Goal: Contribute content

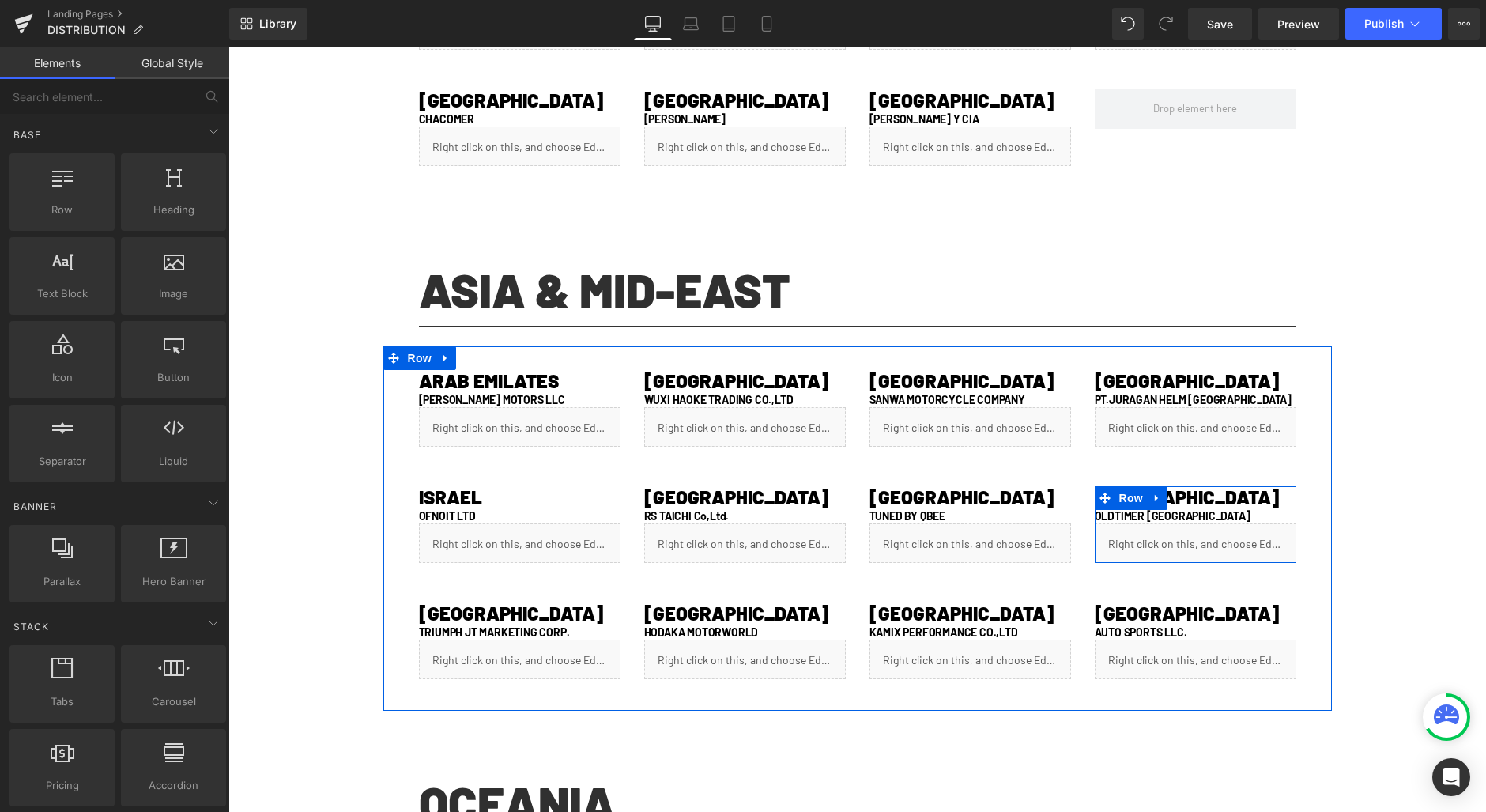
click at [1211, 537] on div "Liquid" at bounding box center [1196, 543] width 202 height 40
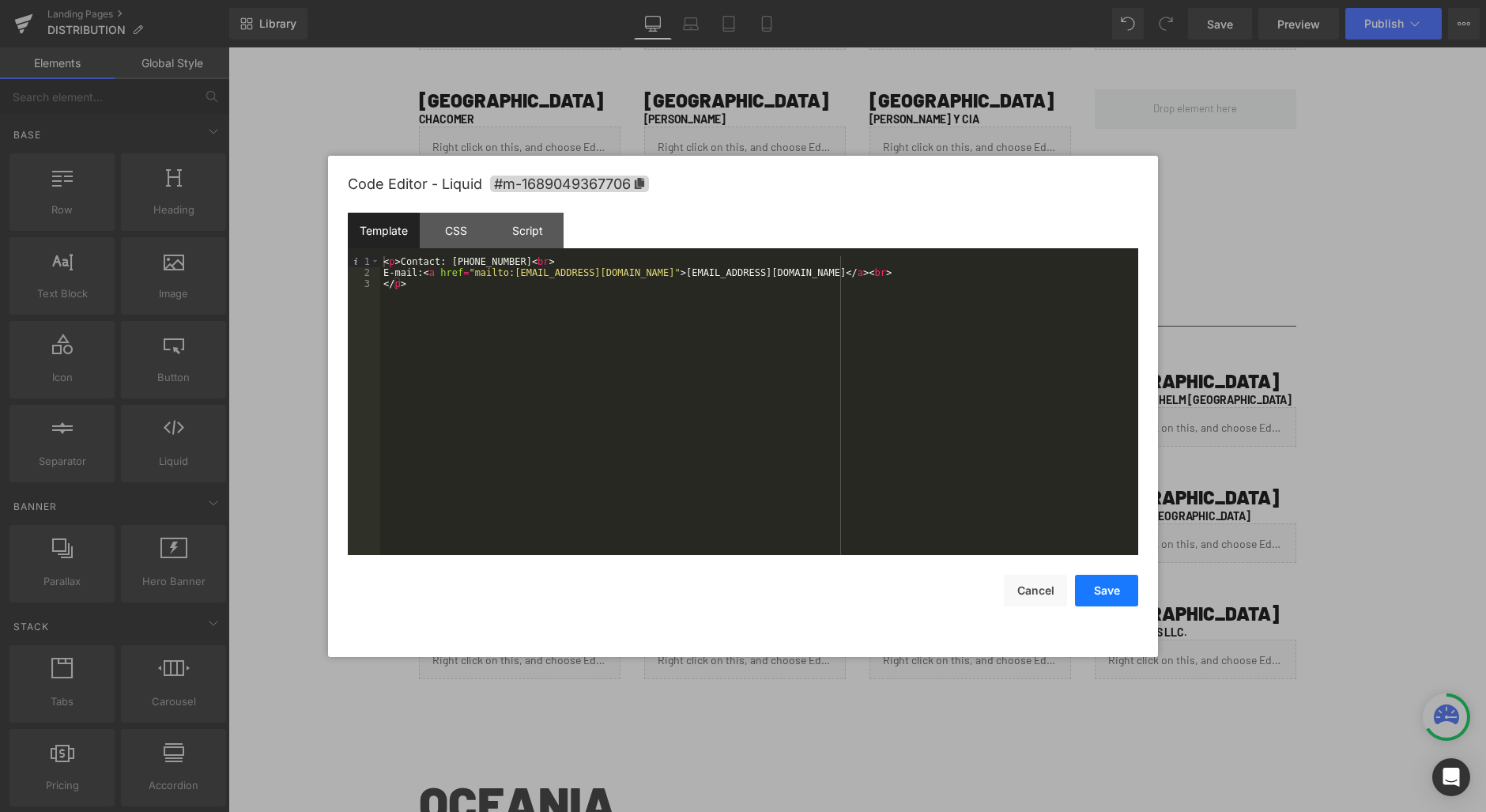
click at [1110, 587] on button "Save" at bounding box center [1107, 590] width 64 height 32
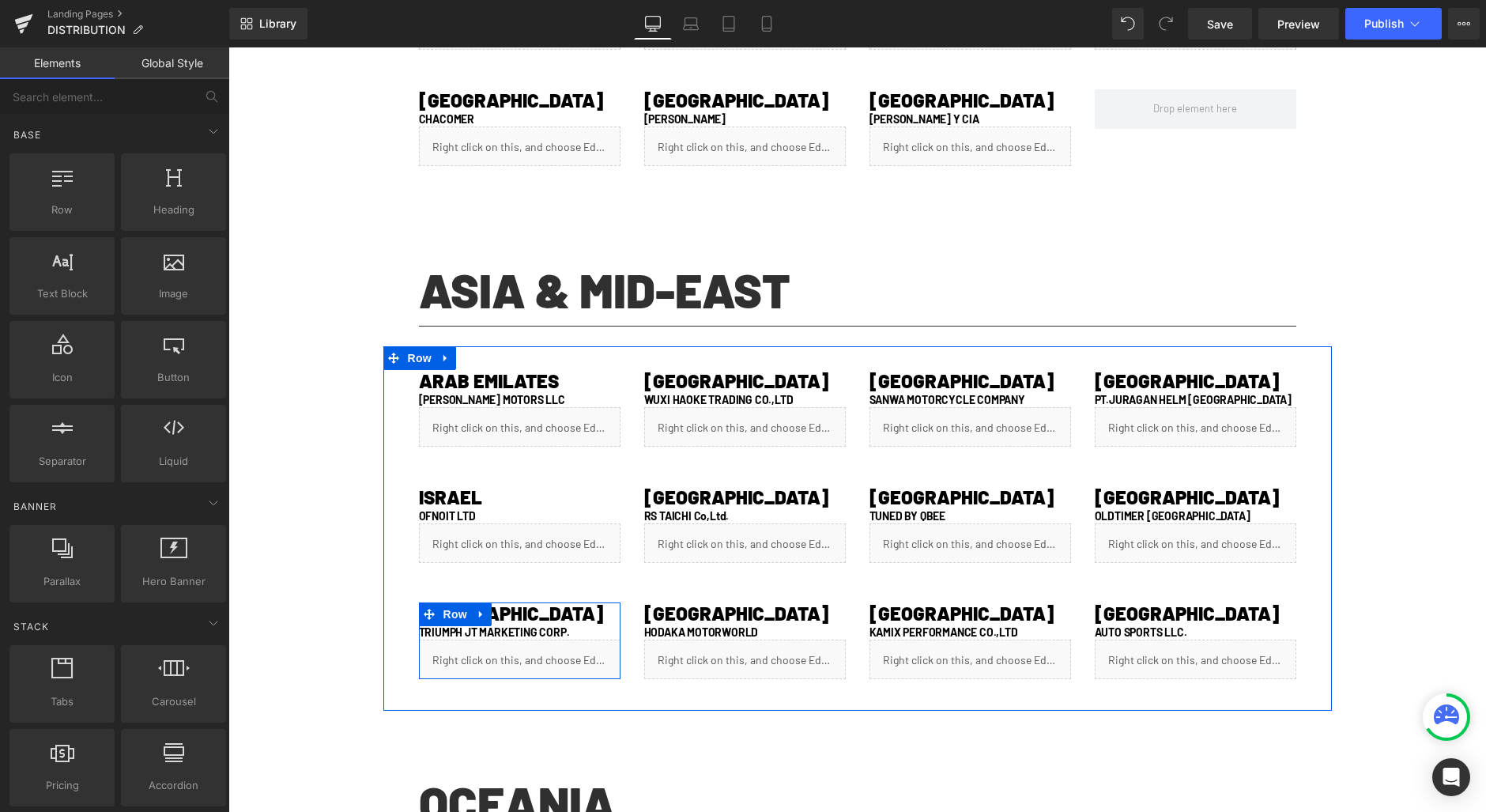
click at [528, 651] on div "Liquid" at bounding box center [520, 659] width 202 height 40
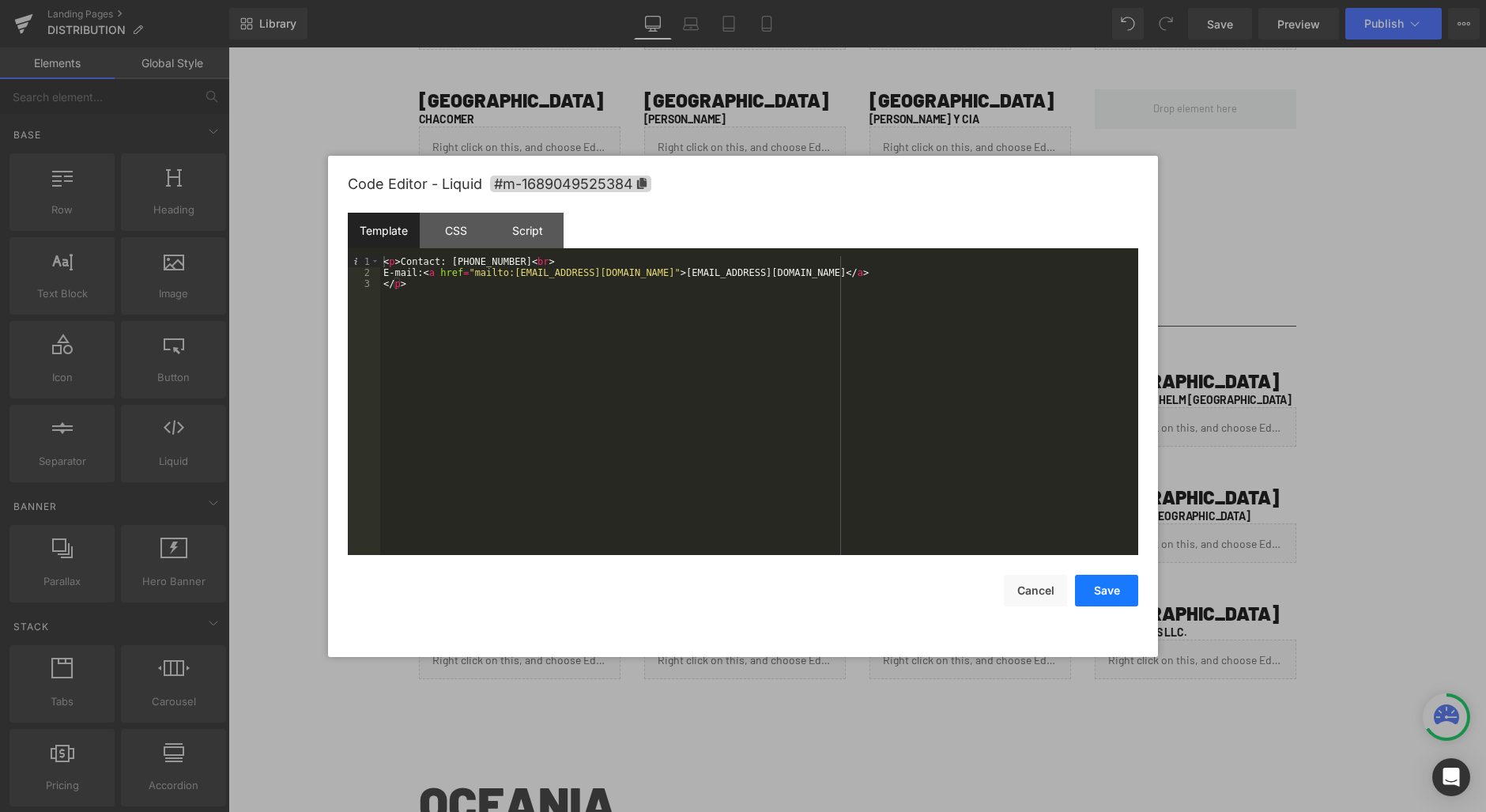
click at [1090, 586] on button "Save" at bounding box center [1107, 590] width 64 height 32
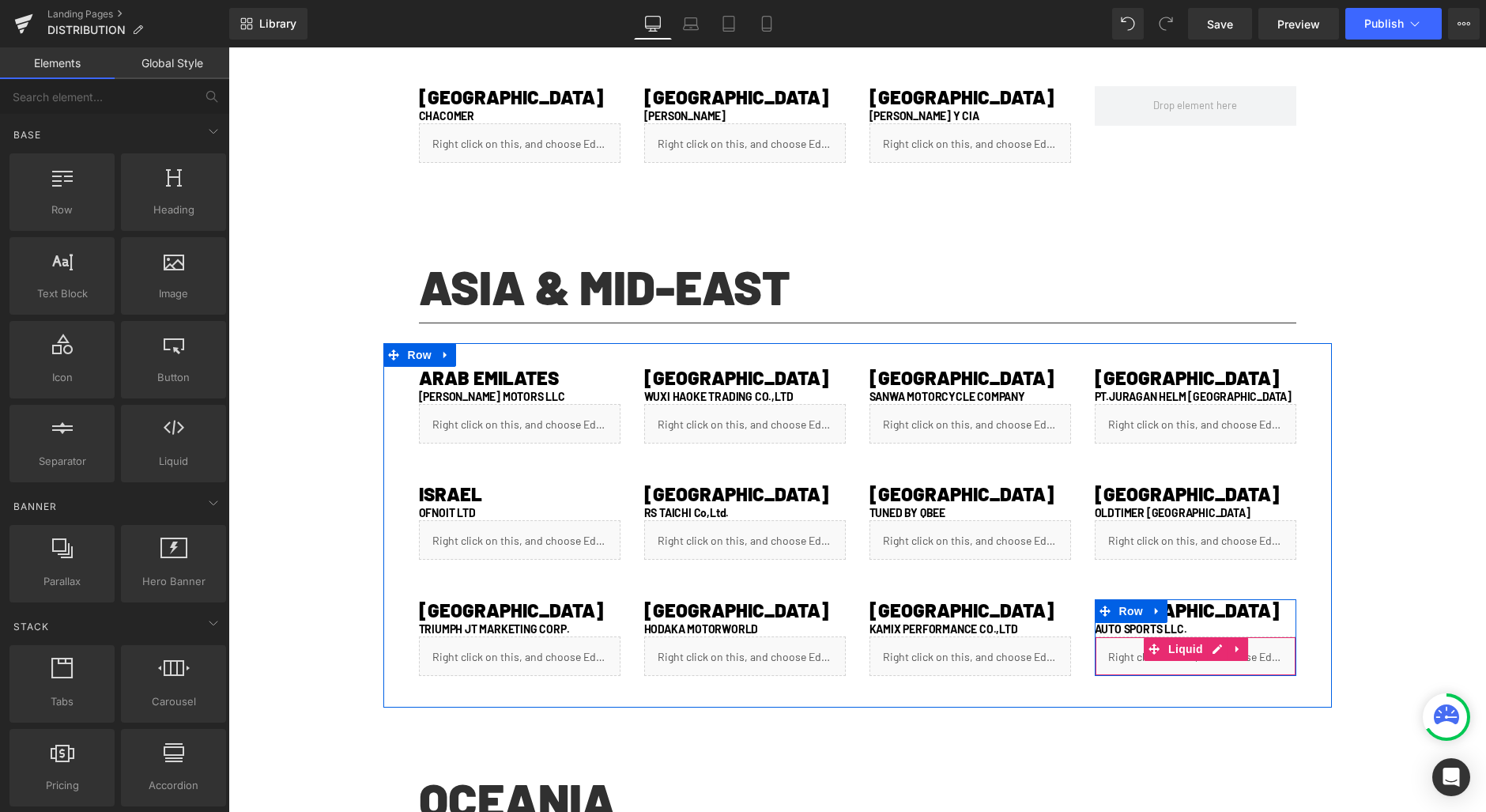
scroll to position [1297, 0]
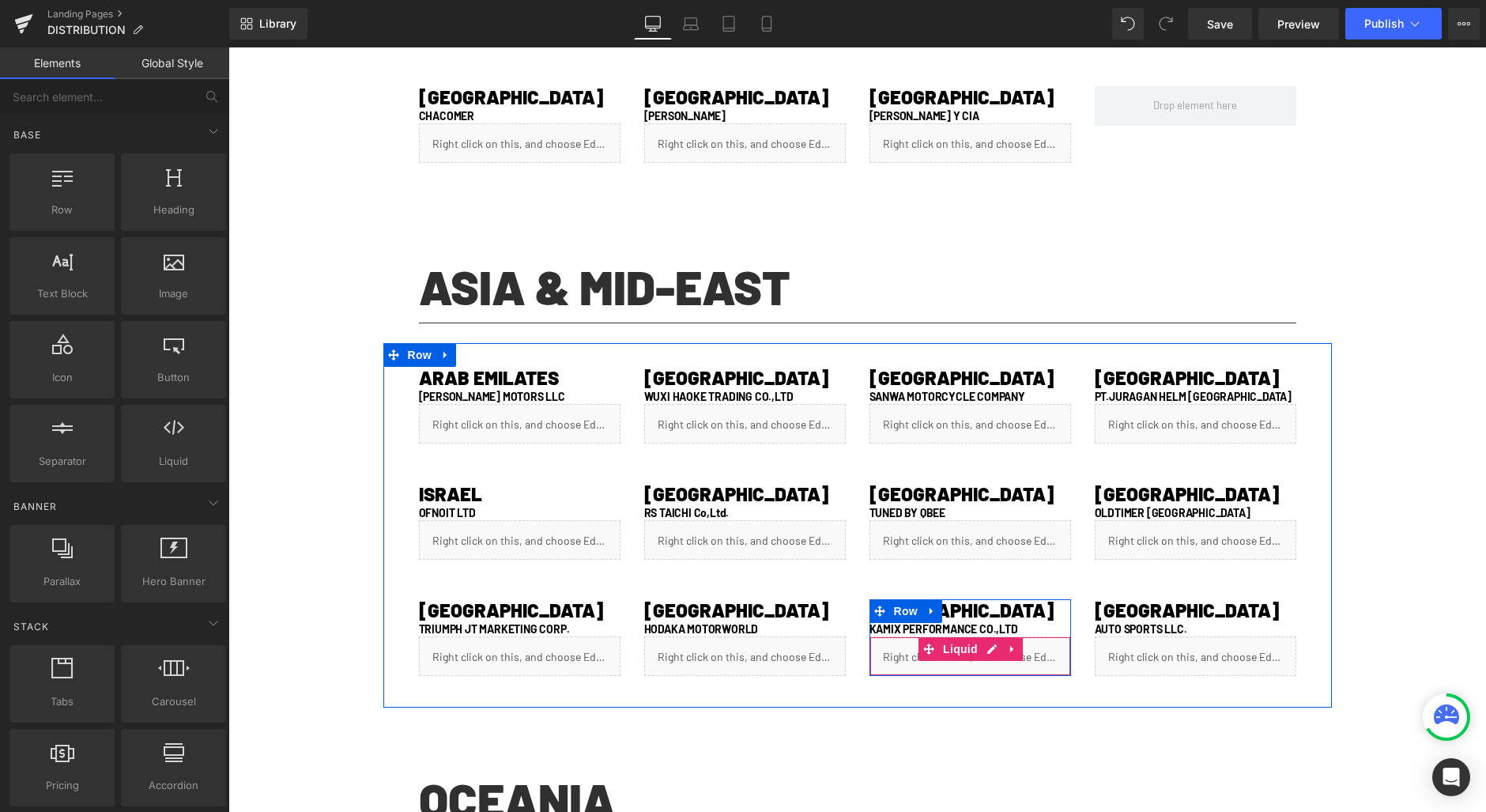
click at [978, 645] on div "Liquid" at bounding box center [970, 656] width 202 height 40
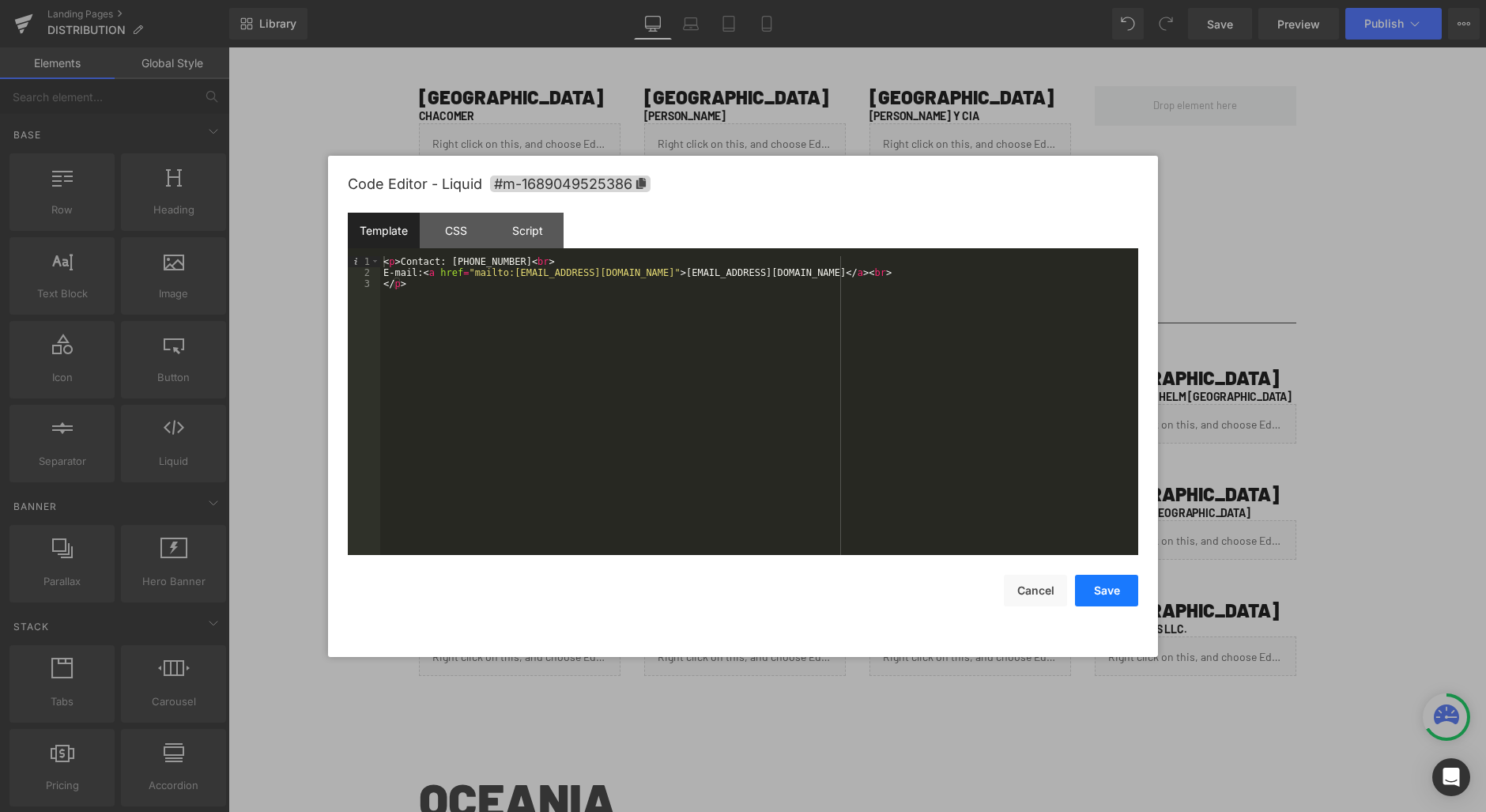
click at [1094, 586] on button "Save" at bounding box center [1107, 590] width 64 height 32
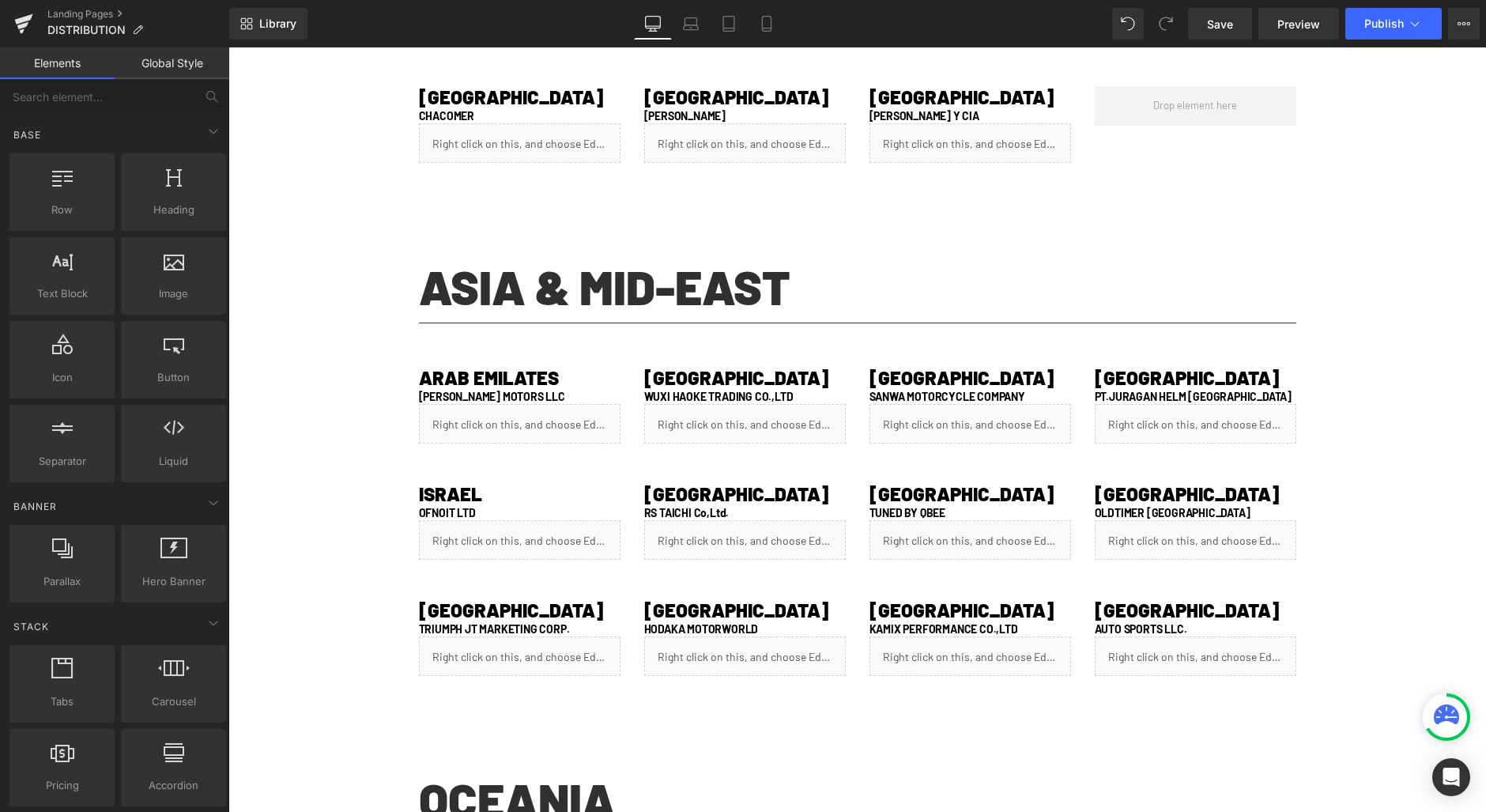
scroll to position [1437, 0]
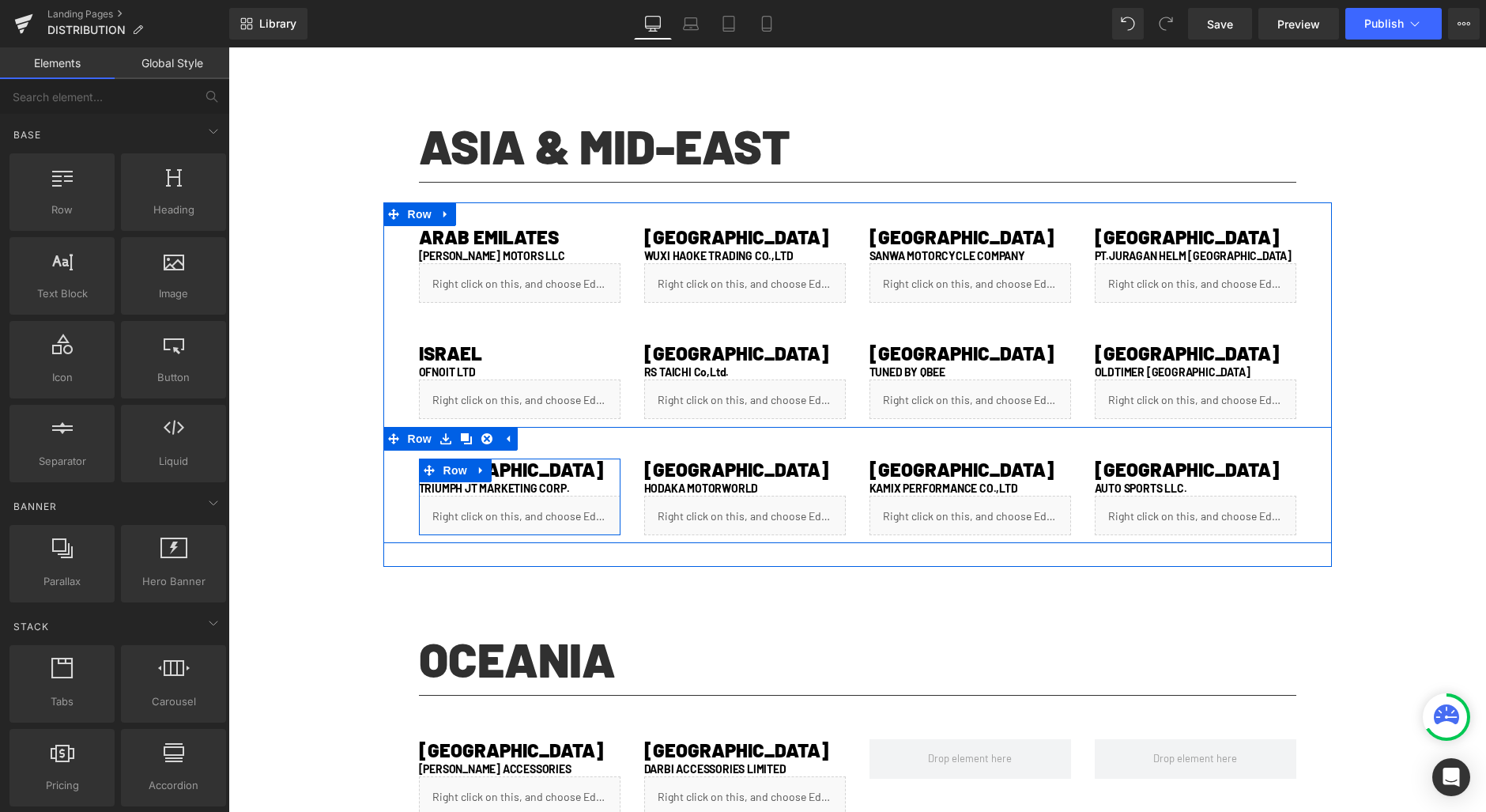
click at [479, 470] on icon at bounding box center [481, 470] width 3 height 7
click at [497, 471] on icon at bounding box center [502, 470] width 11 height 11
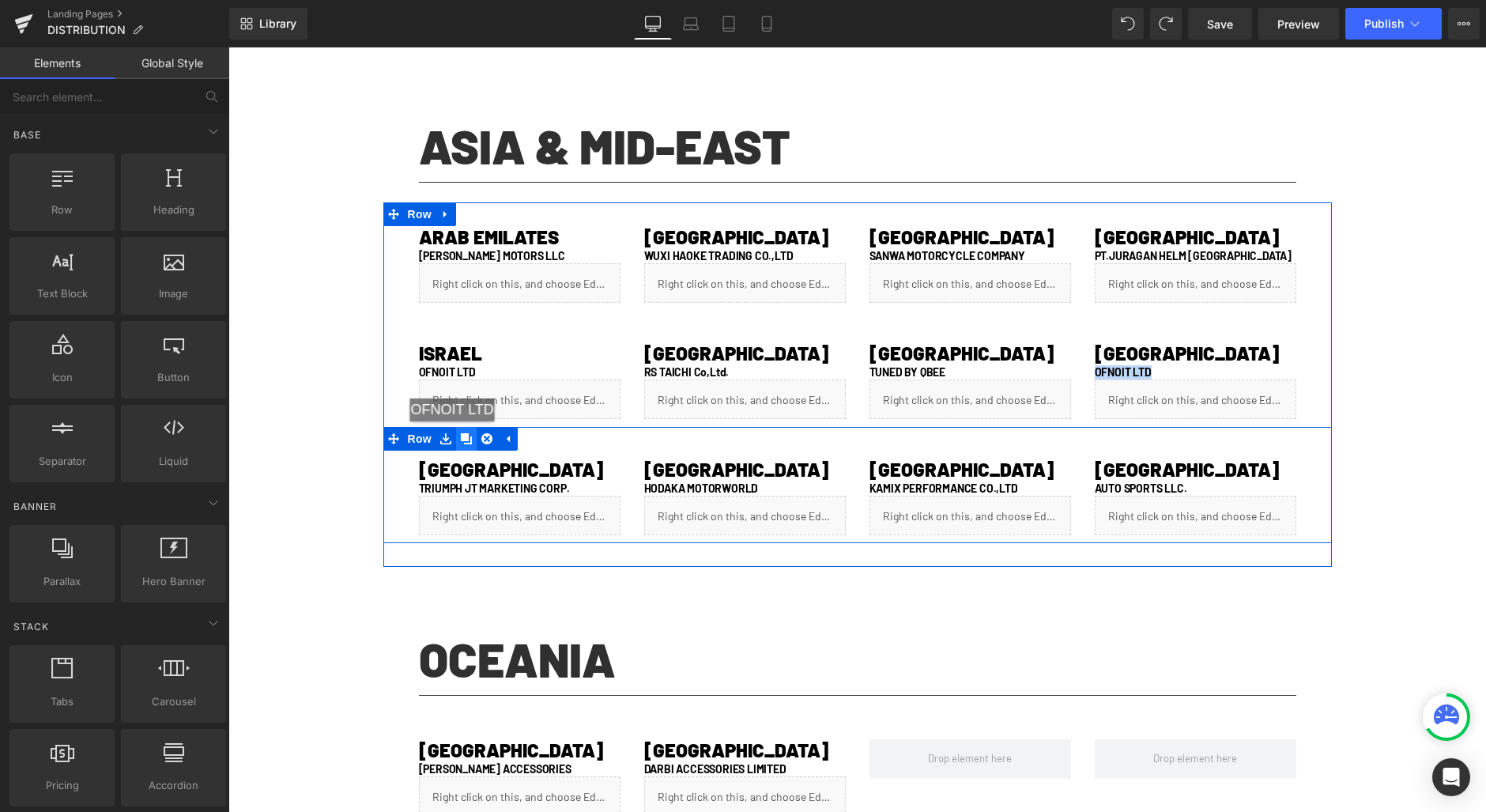
click at [461, 436] on icon at bounding box center [466, 439] width 11 height 11
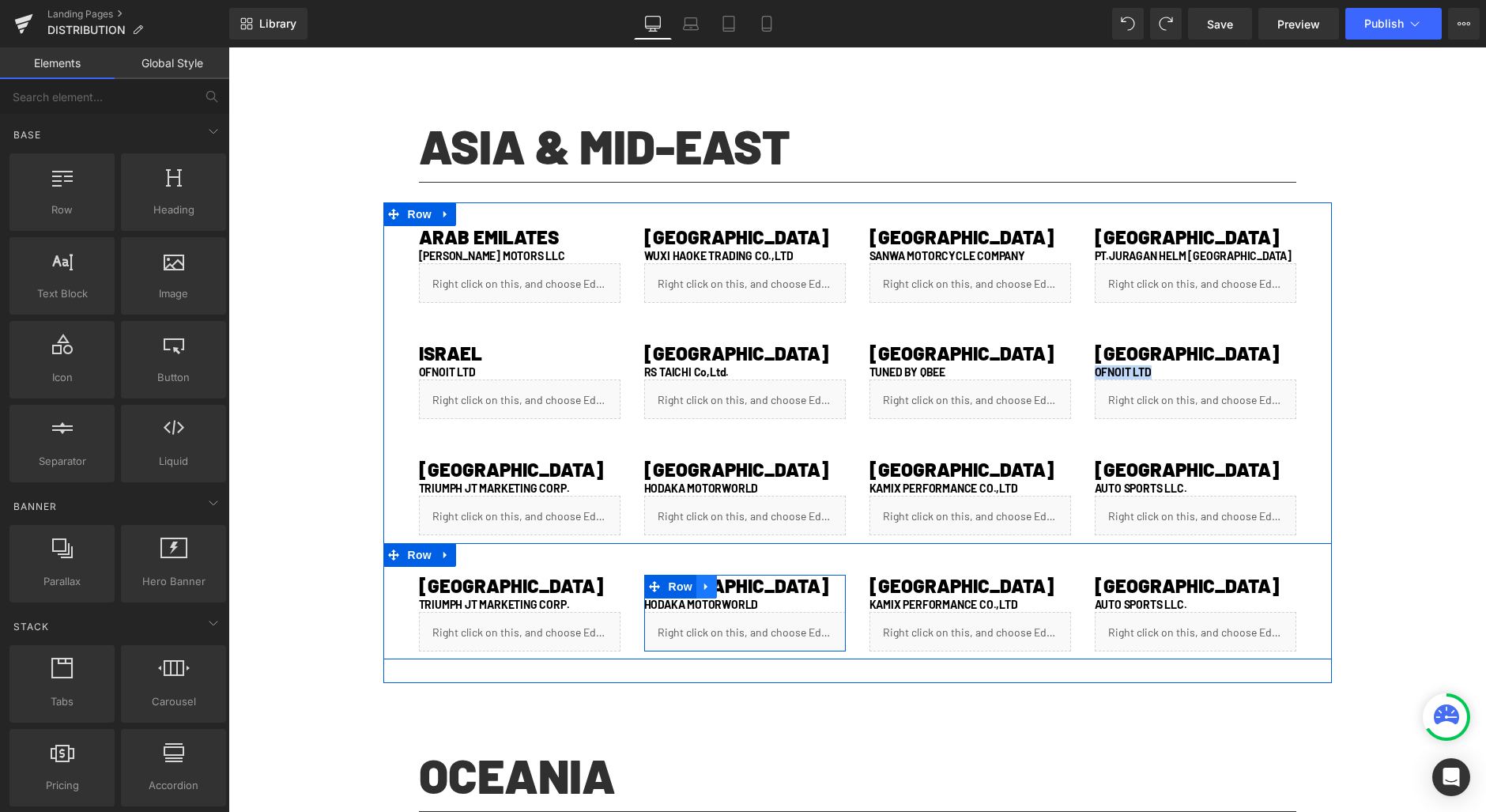
click at [701, 582] on icon at bounding box center [706, 586] width 11 height 12
click at [742, 584] on icon at bounding box center [748, 586] width 11 height 11
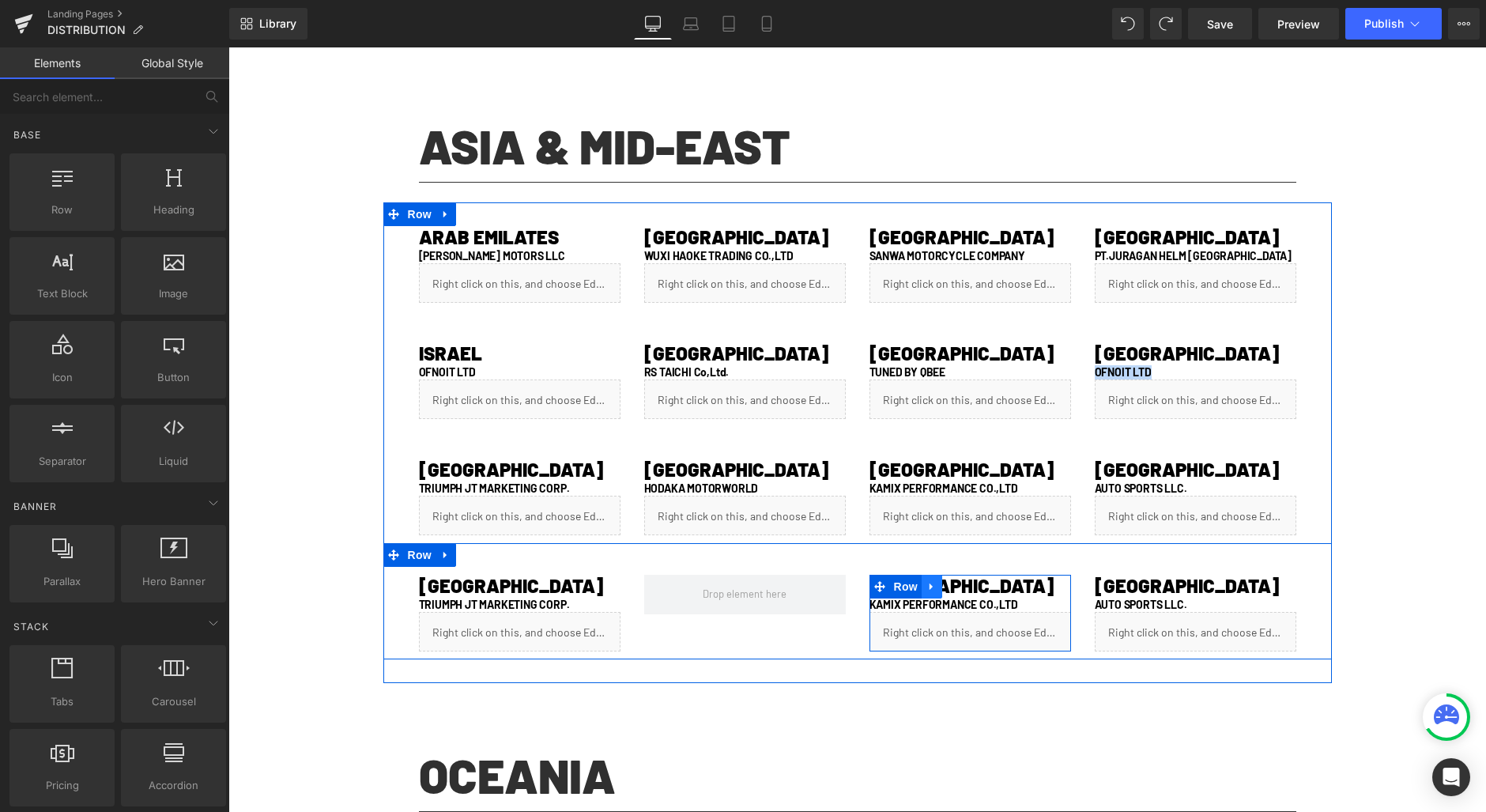
click at [930, 580] on link at bounding box center [932, 586] width 21 height 24
click at [967, 582] on icon at bounding box center [973, 586] width 11 height 11
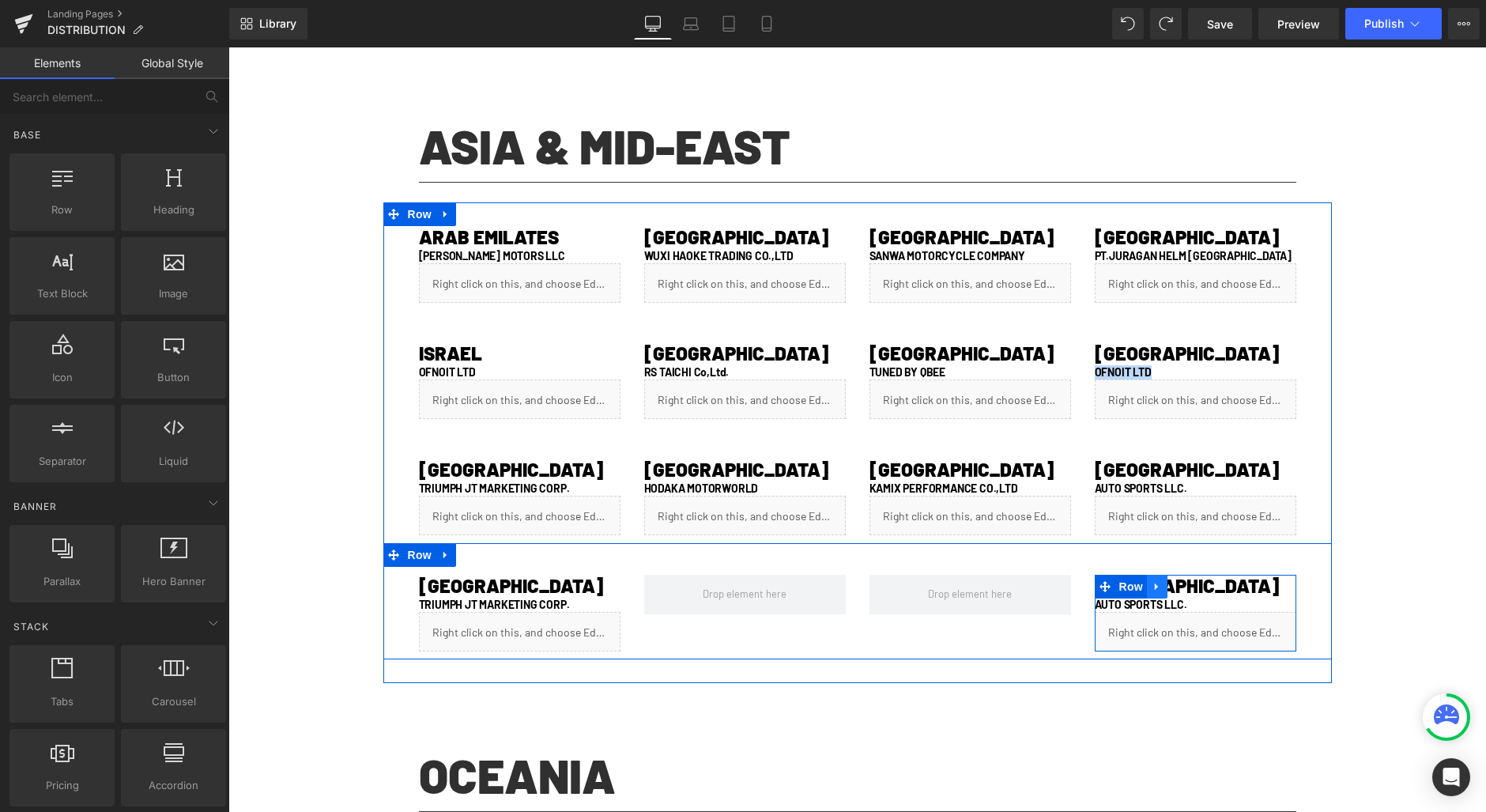
click at [1151, 590] on icon at bounding box center [1157, 586] width 11 height 12
click at [1193, 584] on icon at bounding box center [1198, 586] width 11 height 11
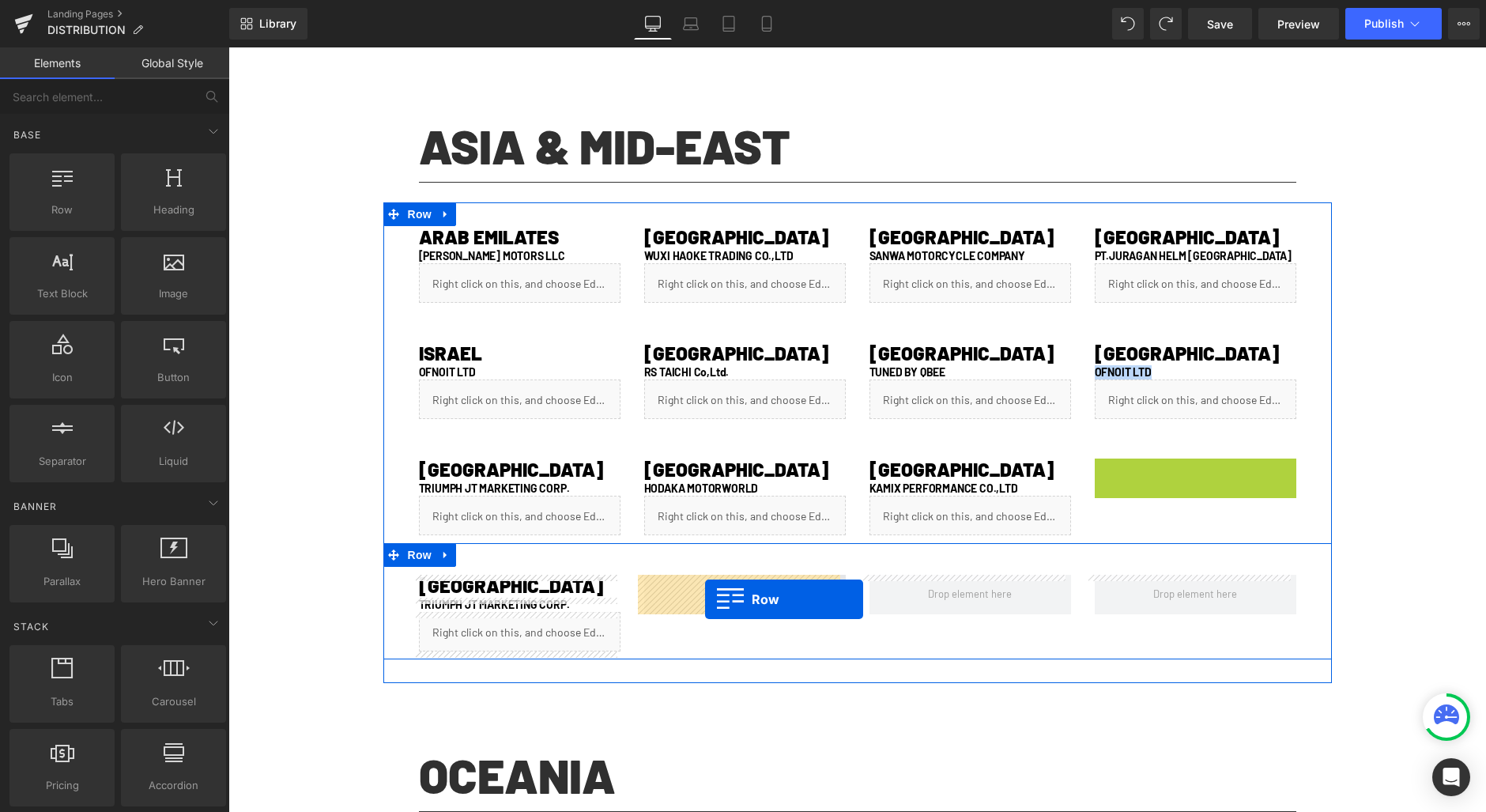
drag, startPoint x: 1123, startPoint y: 470, endPoint x: 705, endPoint y: 599, distance: 437.5
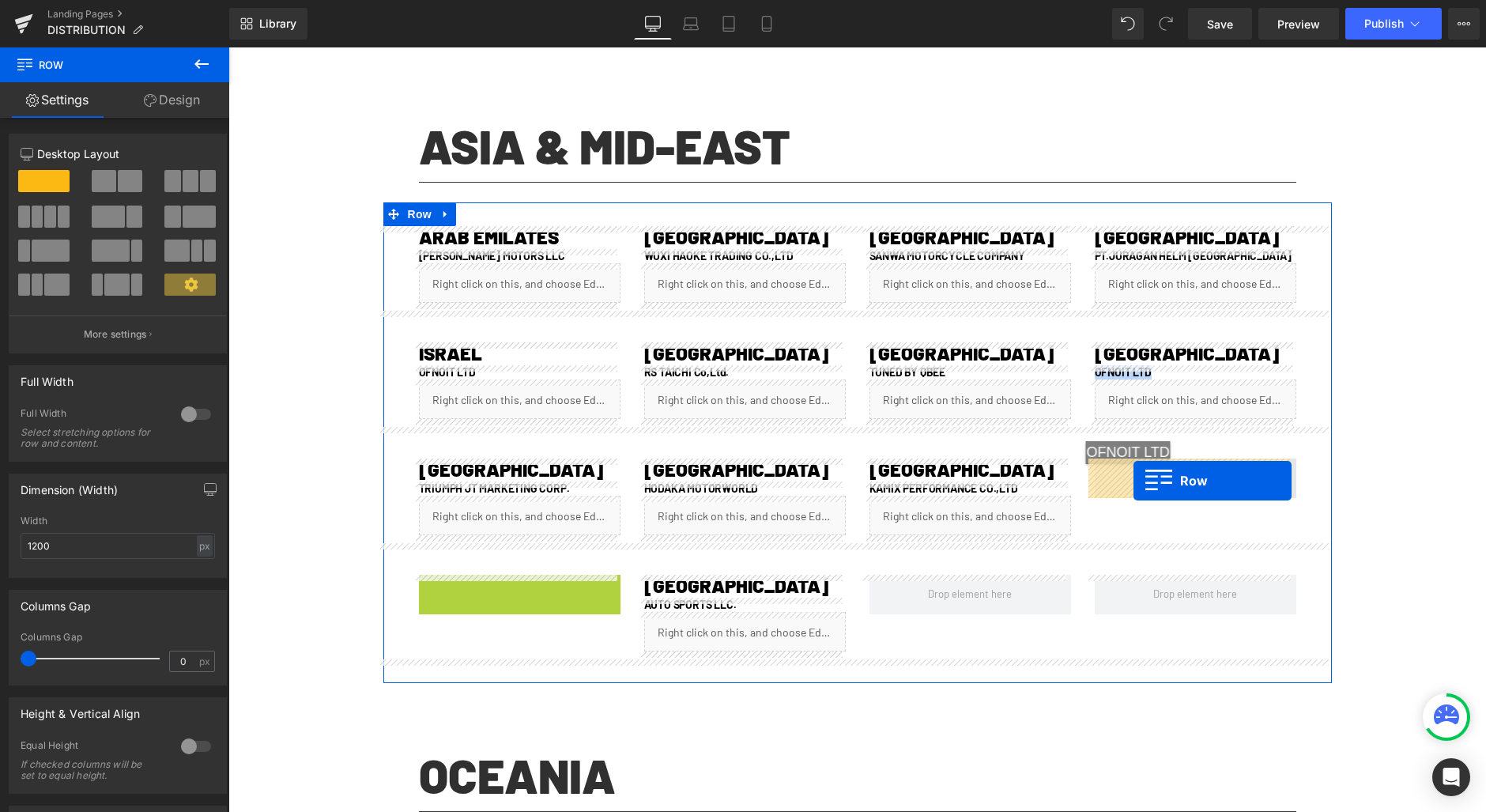
drag, startPoint x: 457, startPoint y: 581, endPoint x: 1133, endPoint y: 480, distance: 683.5
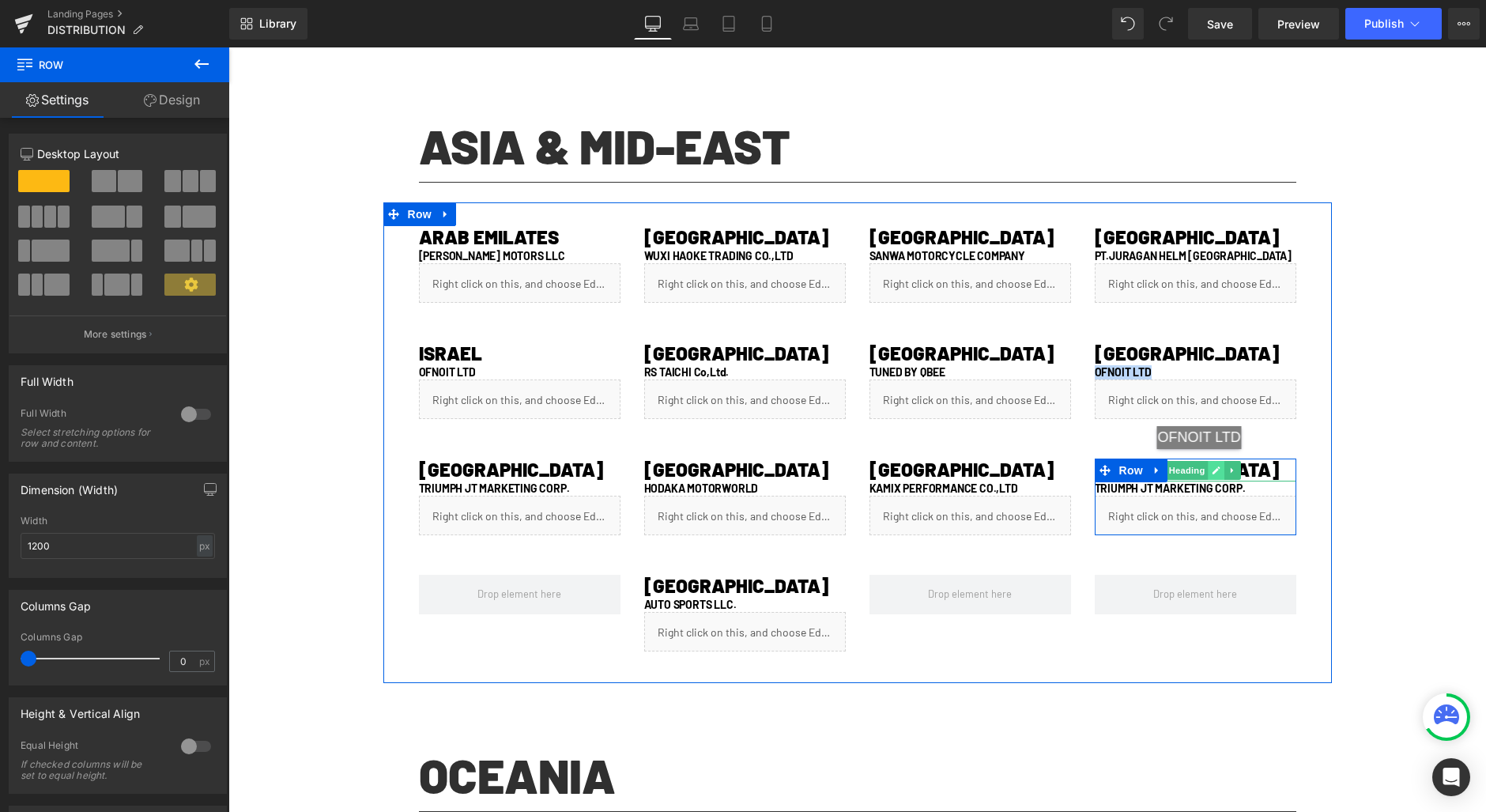
click at [1212, 466] on icon at bounding box center [1216, 470] width 9 height 10
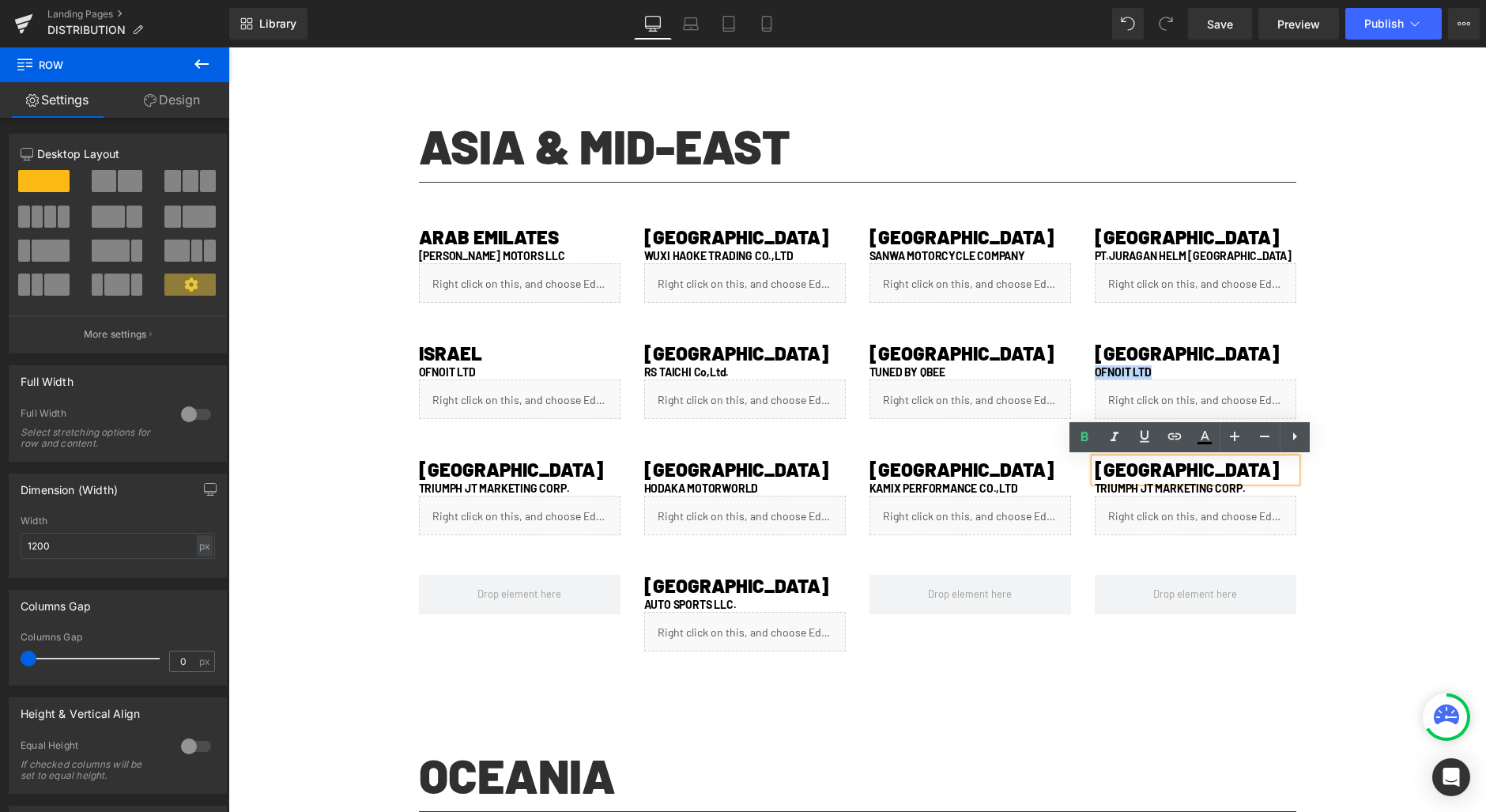
click at [1194, 471] on h1 "[GEOGRAPHIC_DATA]" at bounding box center [1196, 470] width 202 height 23
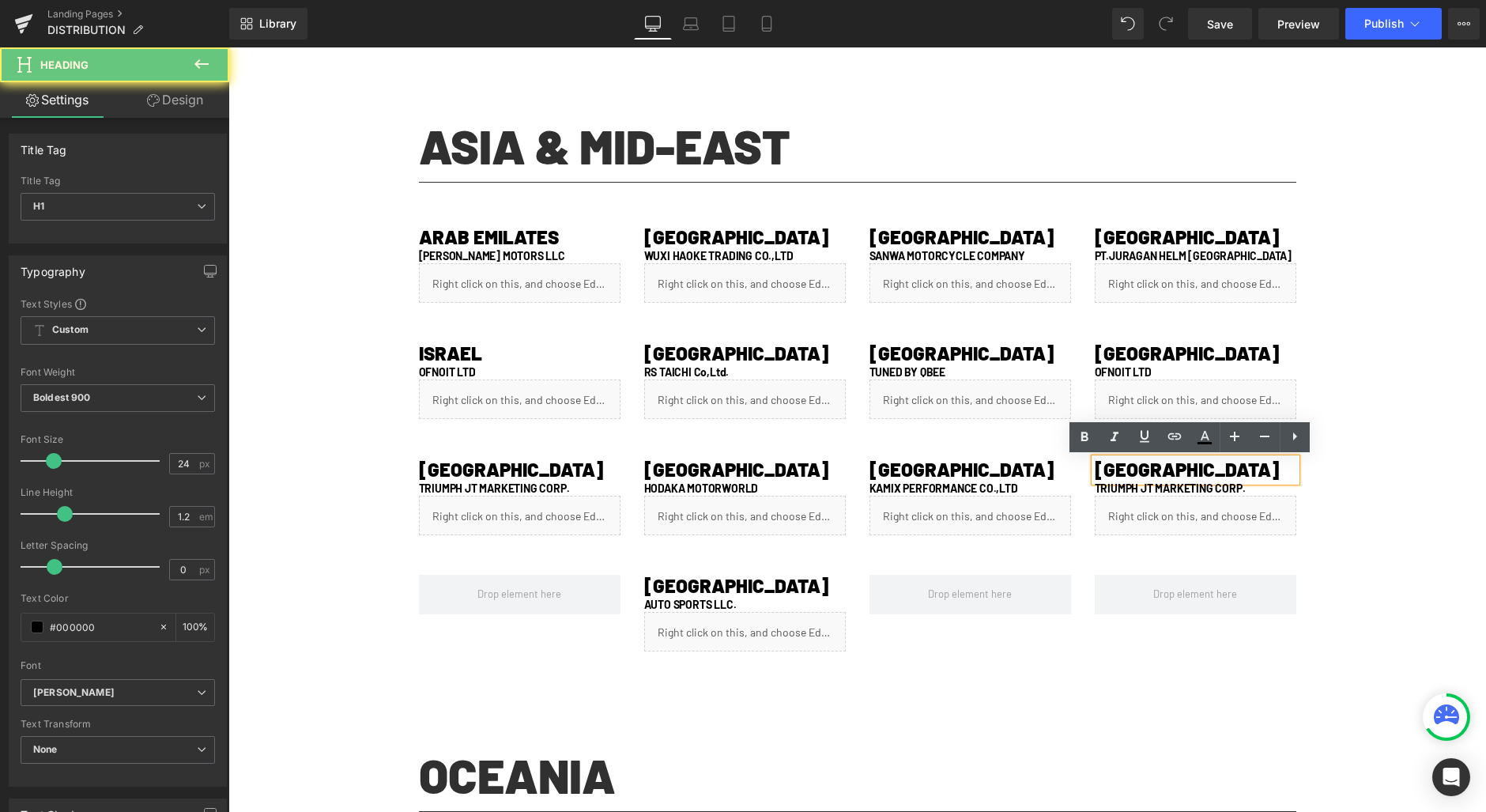
click at [1194, 471] on h1 "[GEOGRAPHIC_DATA]" at bounding box center [1196, 470] width 202 height 23
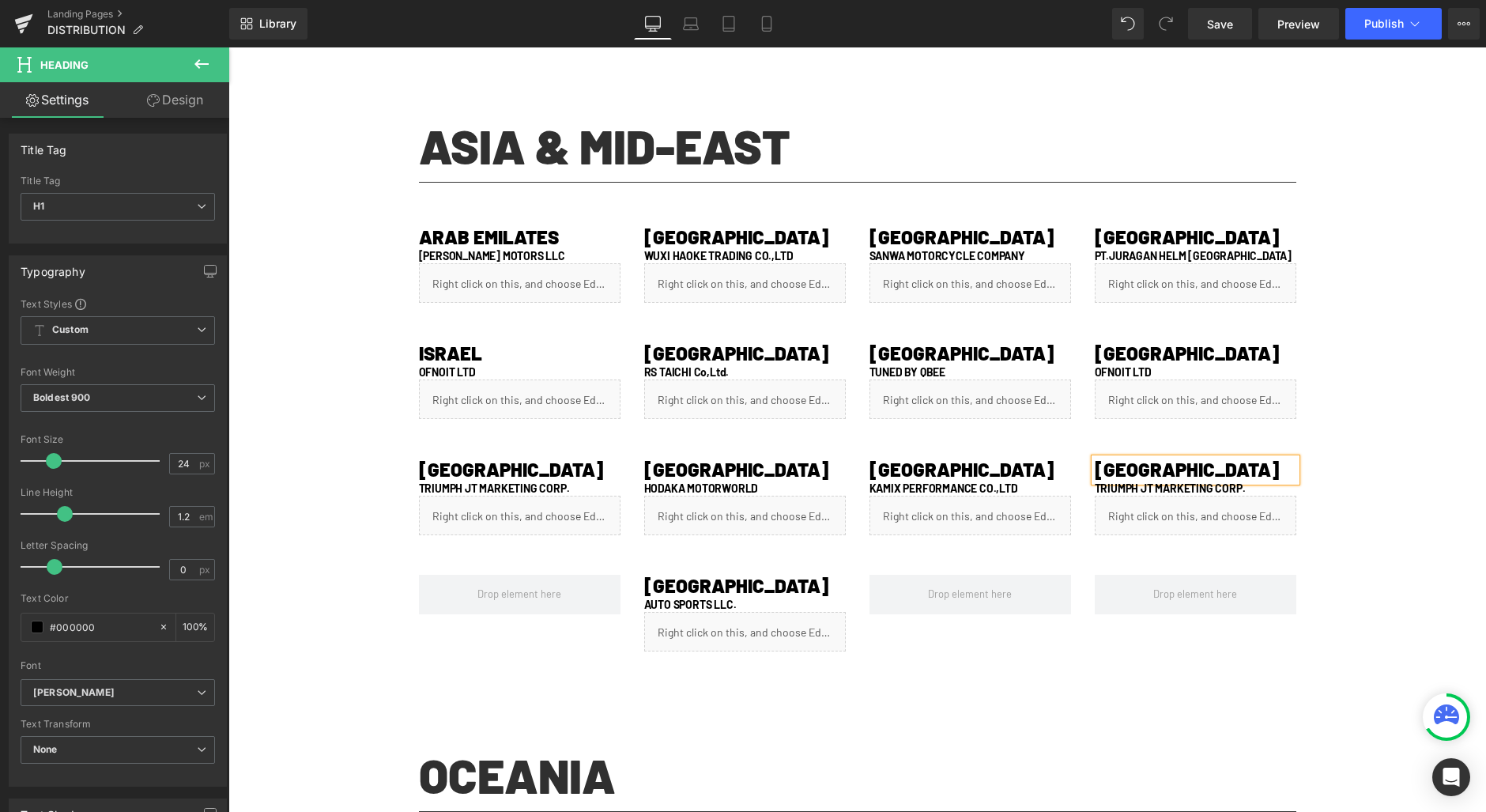
click at [1126, 487] on h1 "TRIUMPH JT MARKETING CORP." at bounding box center [1196, 489] width 202 height 14
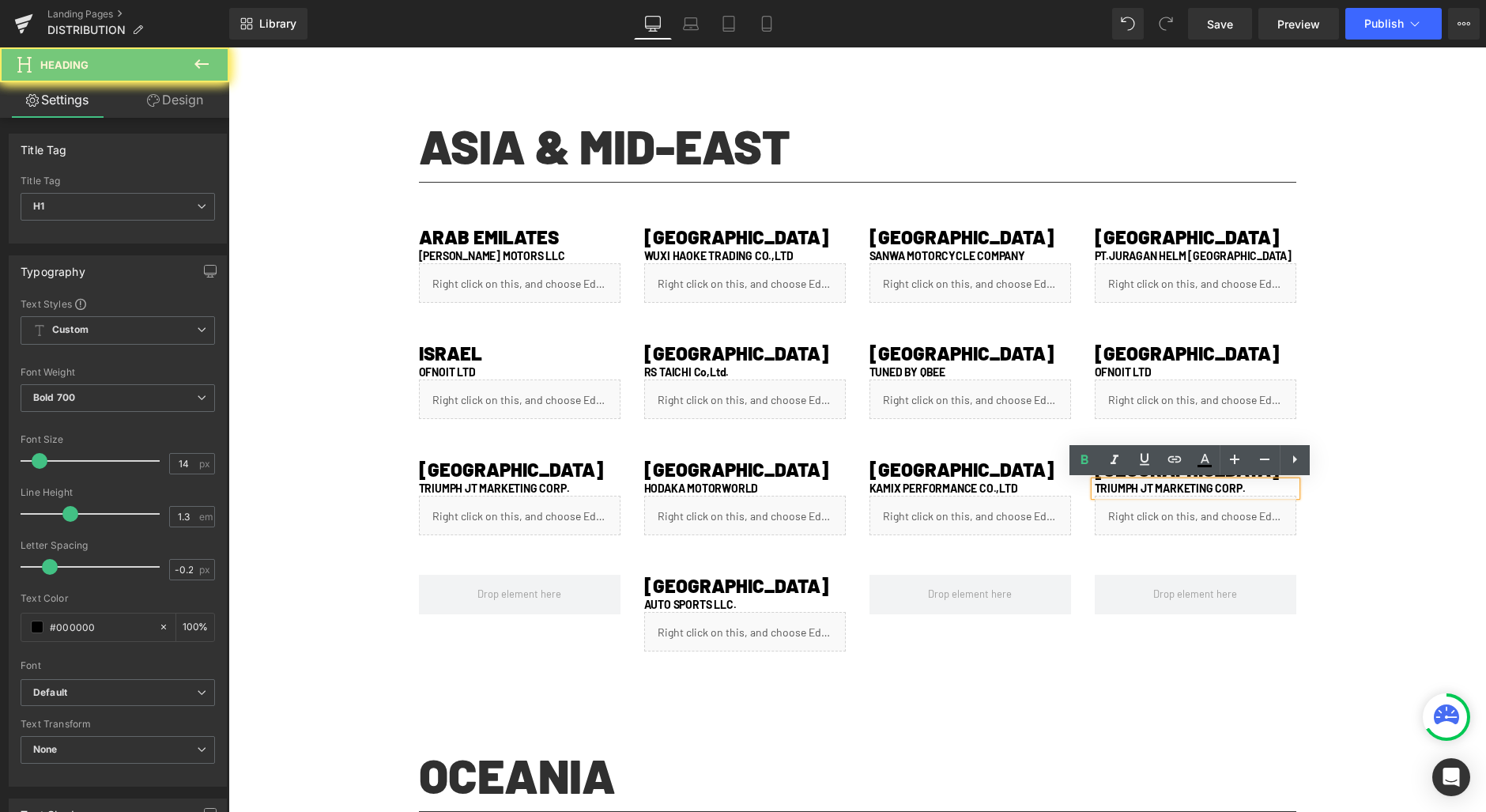
click at [1146, 485] on h1 "TRIUMPH JT MARKETING CORP." at bounding box center [1196, 489] width 202 height 14
click at [1146, 485] on h1 "TRIUMPH JT MARKETING CORP." at bounding box center [1196, 489] width 202 height 14
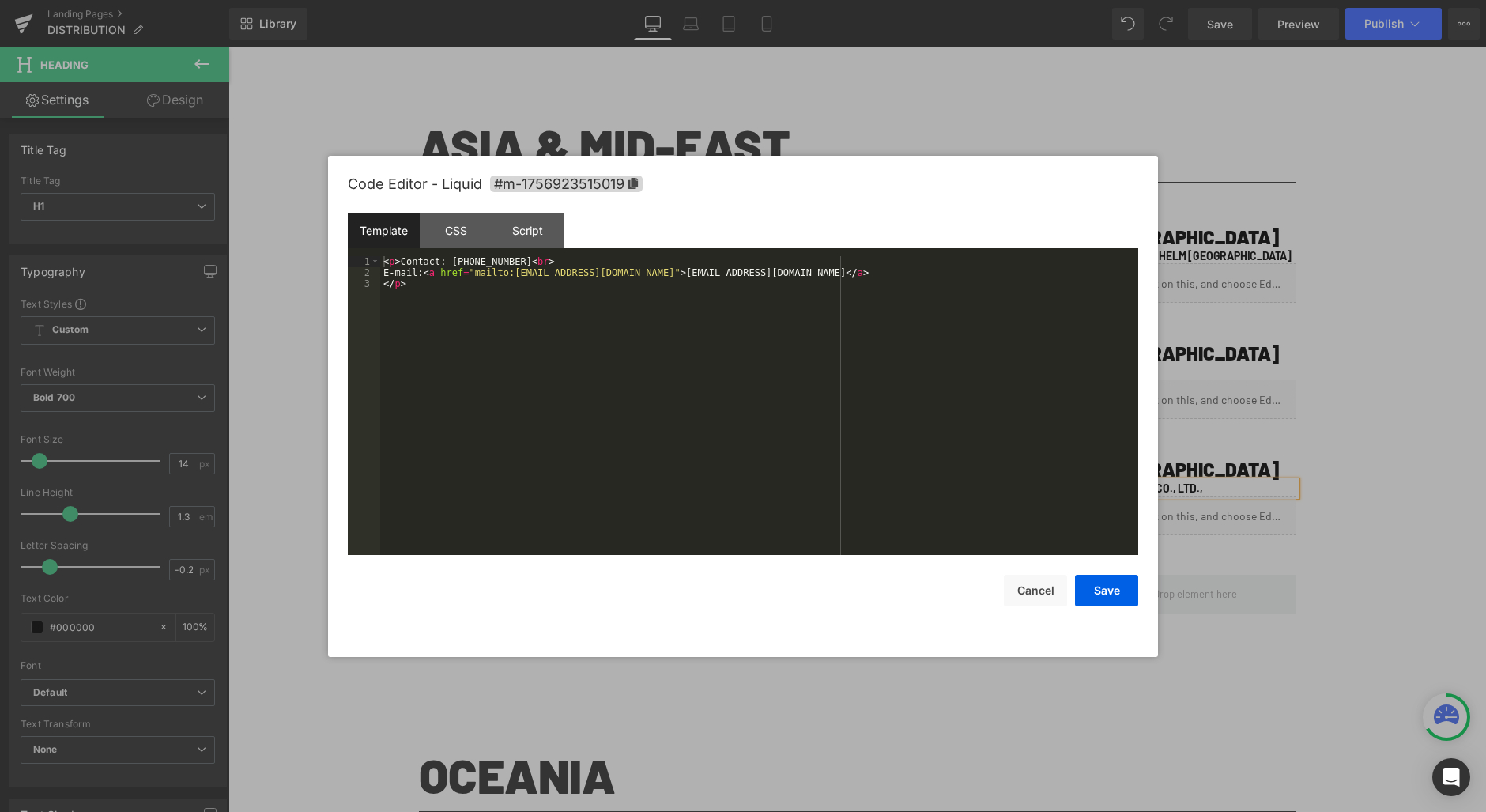
click at [1210, 508] on icon at bounding box center [1213, 508] width 8 height 8
click at [464, 260] on div "< p > Contact: [PHONE_NUMBER] < br > E-mail: < a href = "mailto:[EMAIL_ADDRESS]…" at bounding box center [759, 416] width 758 height 321
drag, startPoint x: 455, startPoint y: 261, endPoint x: 522, endPoint y: 258, distance: 67.1
click at [522, 258] on div "< p > Contact: [PHONE_NUMBER] < br > E-mail: < a href = "mailto:[EMAIL_ADDRESS]…" at bounding box center [759, 416] width 758 height 321
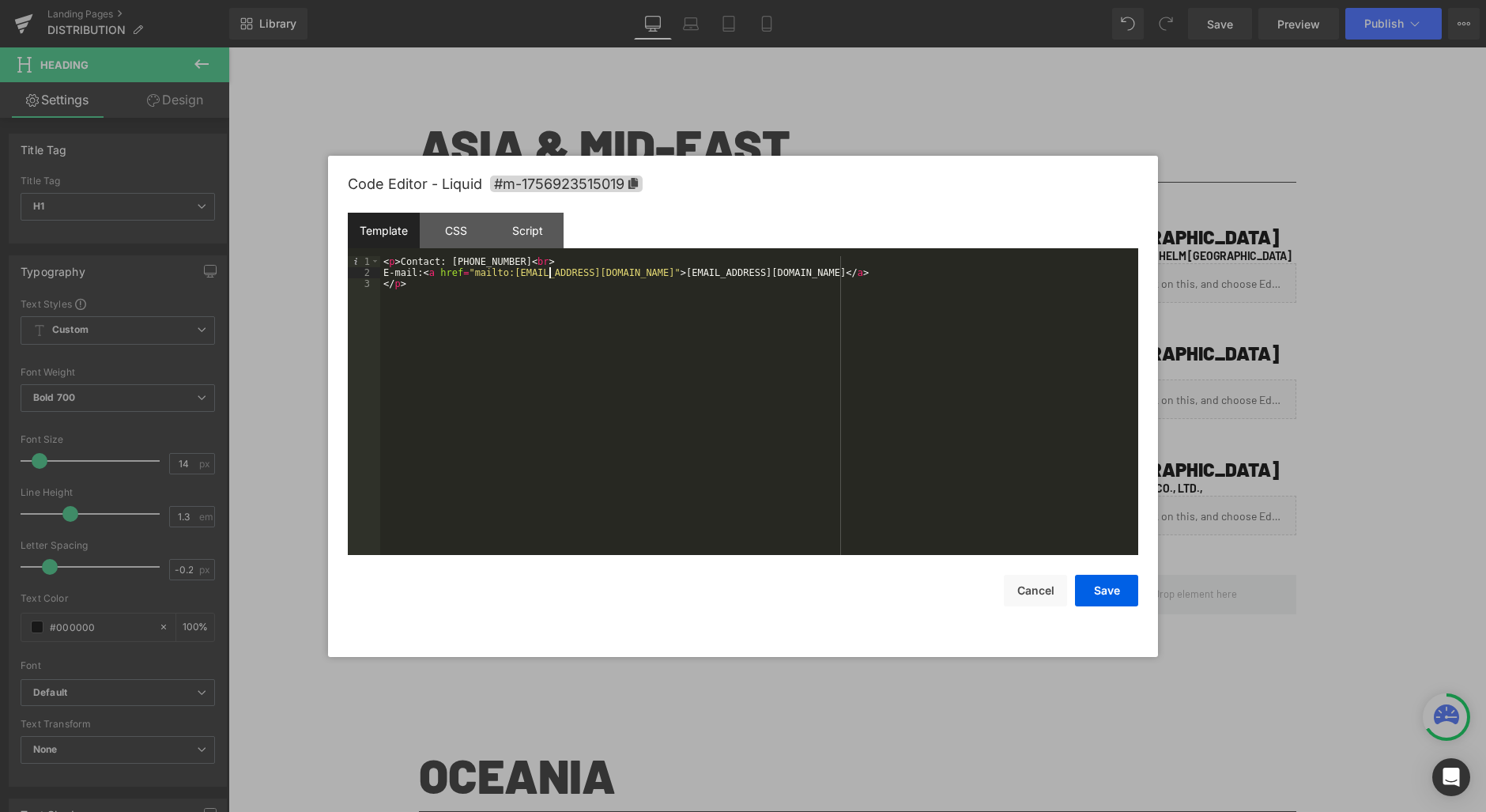
click at [548, 273] on div "< p > Contact: [PHONE_NUMBER] < br > E-mail: < a href = "mailto:[EMAIL_ADDRESS]…" at bounding box center [759, 416] width 758 height 321
click at [648, 276] on div "< p > Contact: [PHONE_NUMBER] < br > E-mail: < a href = "mailto:[EMAIL_ADDRESS]…" at bounding box center [759, 416] width 758 height 321
click at [520, 275] on div "< p > Contact: [PHONE_NUMBER] < br > E-mail: < a href = "mailto:[EMAIL_ADDRESS]…" at bounding box center [759, 416] width 758 height 321
click at [772, 274] on div "< p > Contact: [PHONE_NUMBER] < br > E-mail: < a href = "mailto:[EMAIL_ADDRESS]…" at bounding box center [759, 416] width 758 height 321
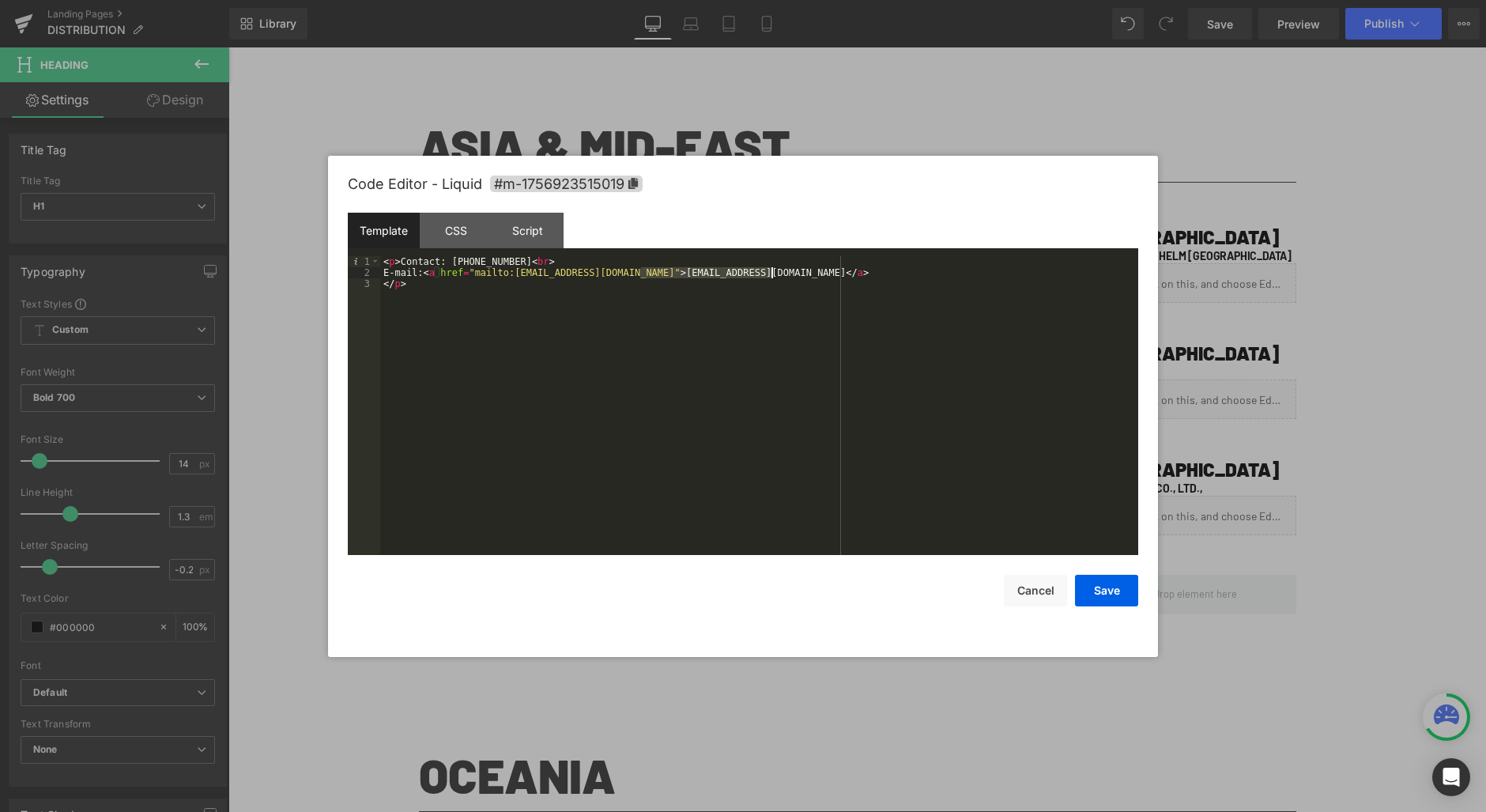
click at [763, 276] on div "< p > Contact: [PHONE_NUMBER] < br > E-mail: < a href = "mailto:[EMAIL_ADDRESS]…" at bounding box center [759, 416] width 758 height 321
click at [768, 273] on div "< p > Contact: [PHONE_NUMBER] < br > E-mail: < a href = "mailto:[EMAIL_ADDRESS]…" at bounding box center [759, 416] width 758 height 321
click at [1113, 596] on button "Save" at bounding box center [1107, 590] width 64 height 32
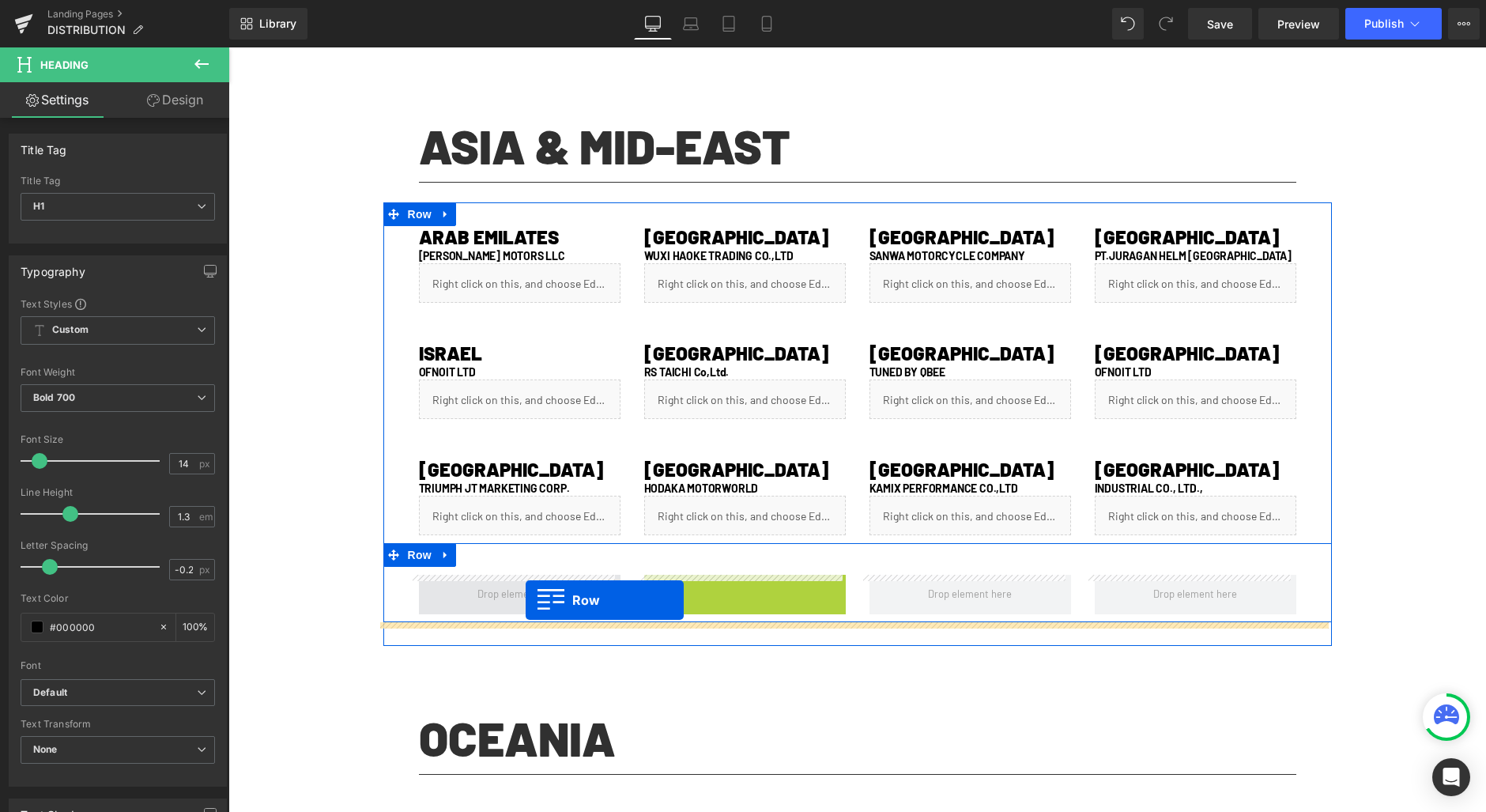
drag, startPoint x: 660, startPoint y: 586, endPoint x: 525, endPoint y: 600, distance: 135.7
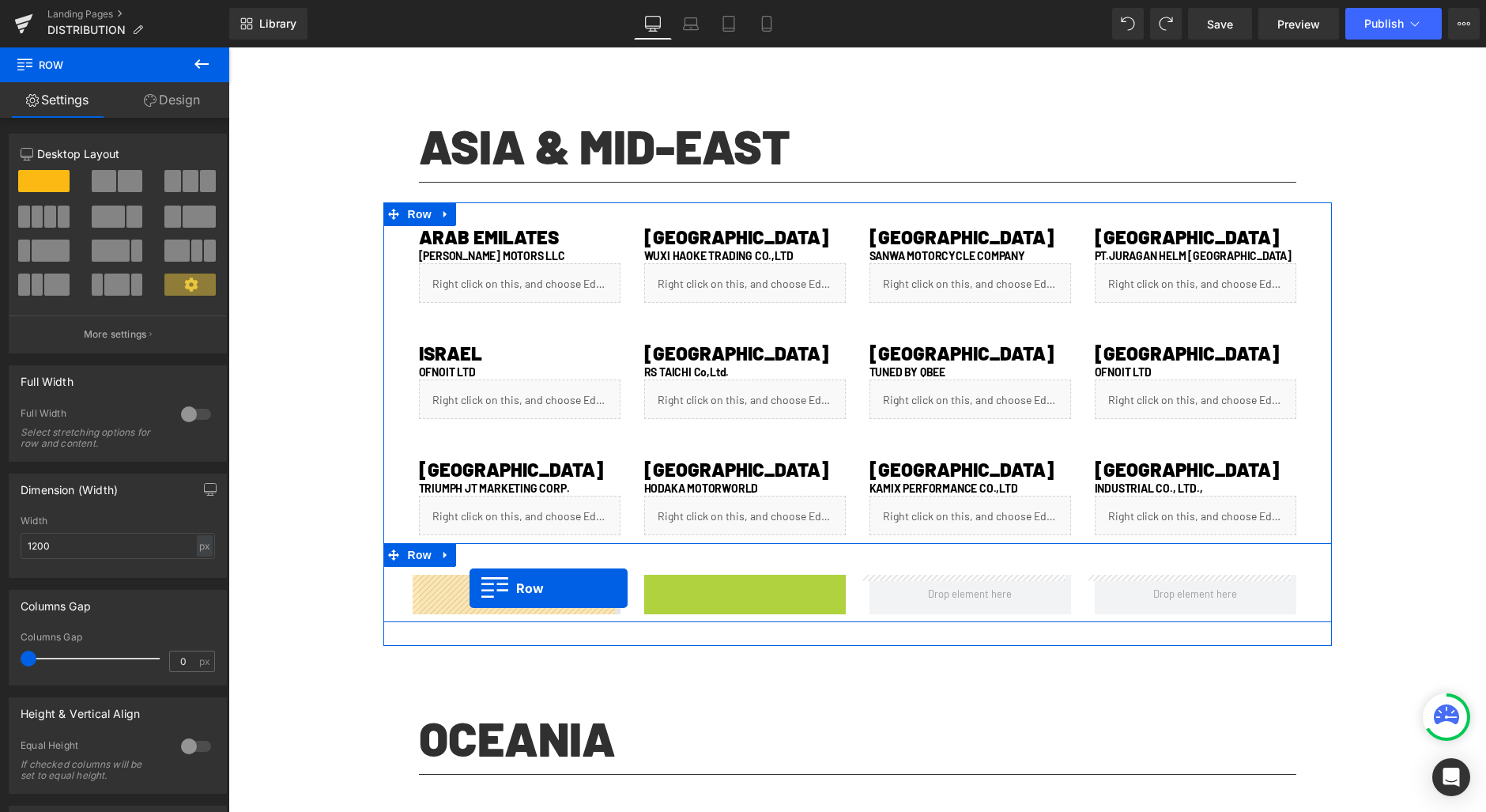
drag, startPoint x: 651, startPoint y: 587, endPoint x: 470, endPoint y: 588, distance: 181.0
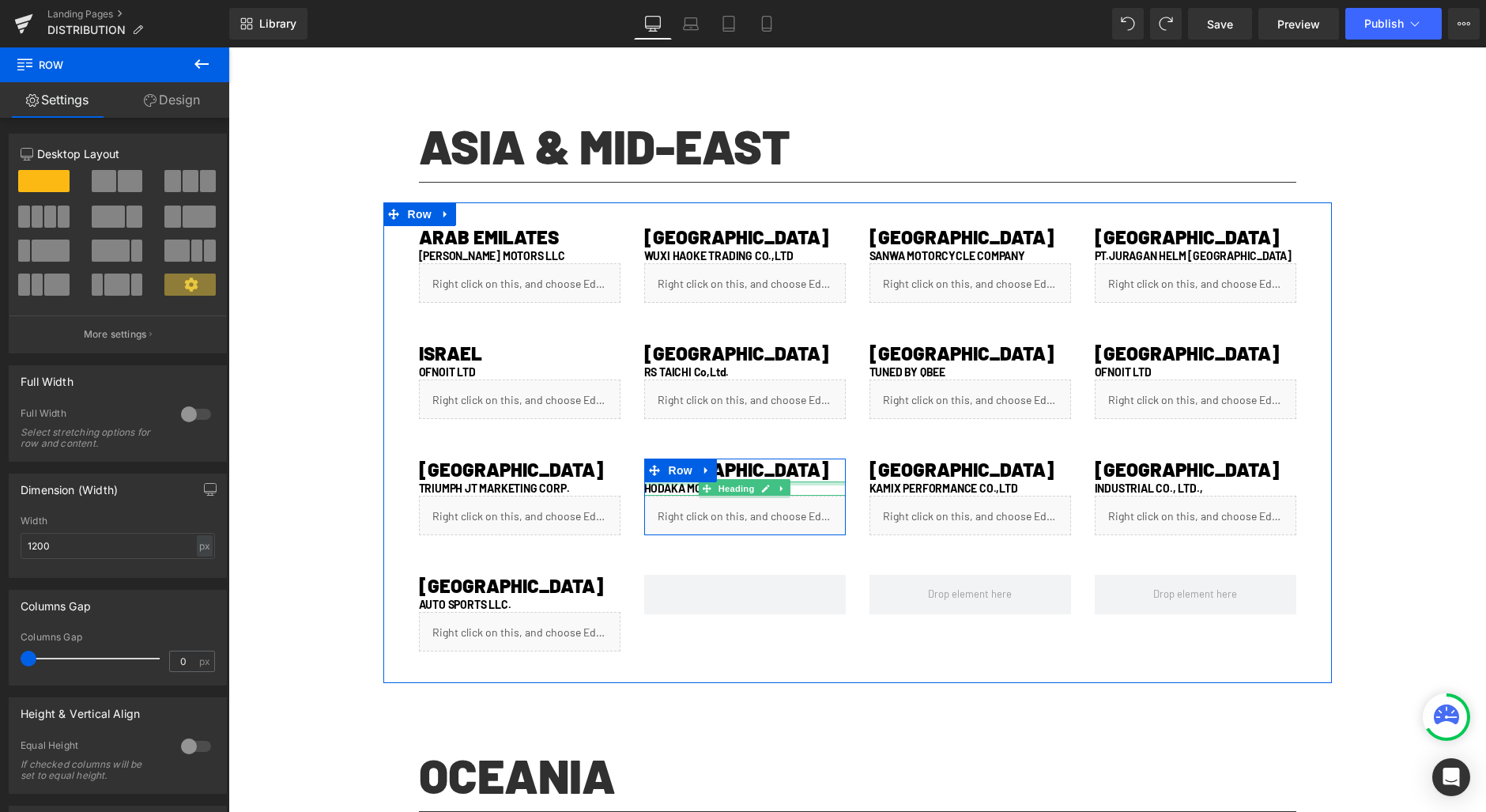
click at [797, 485] on div at bounding box center [745, 483] width 202 height 4
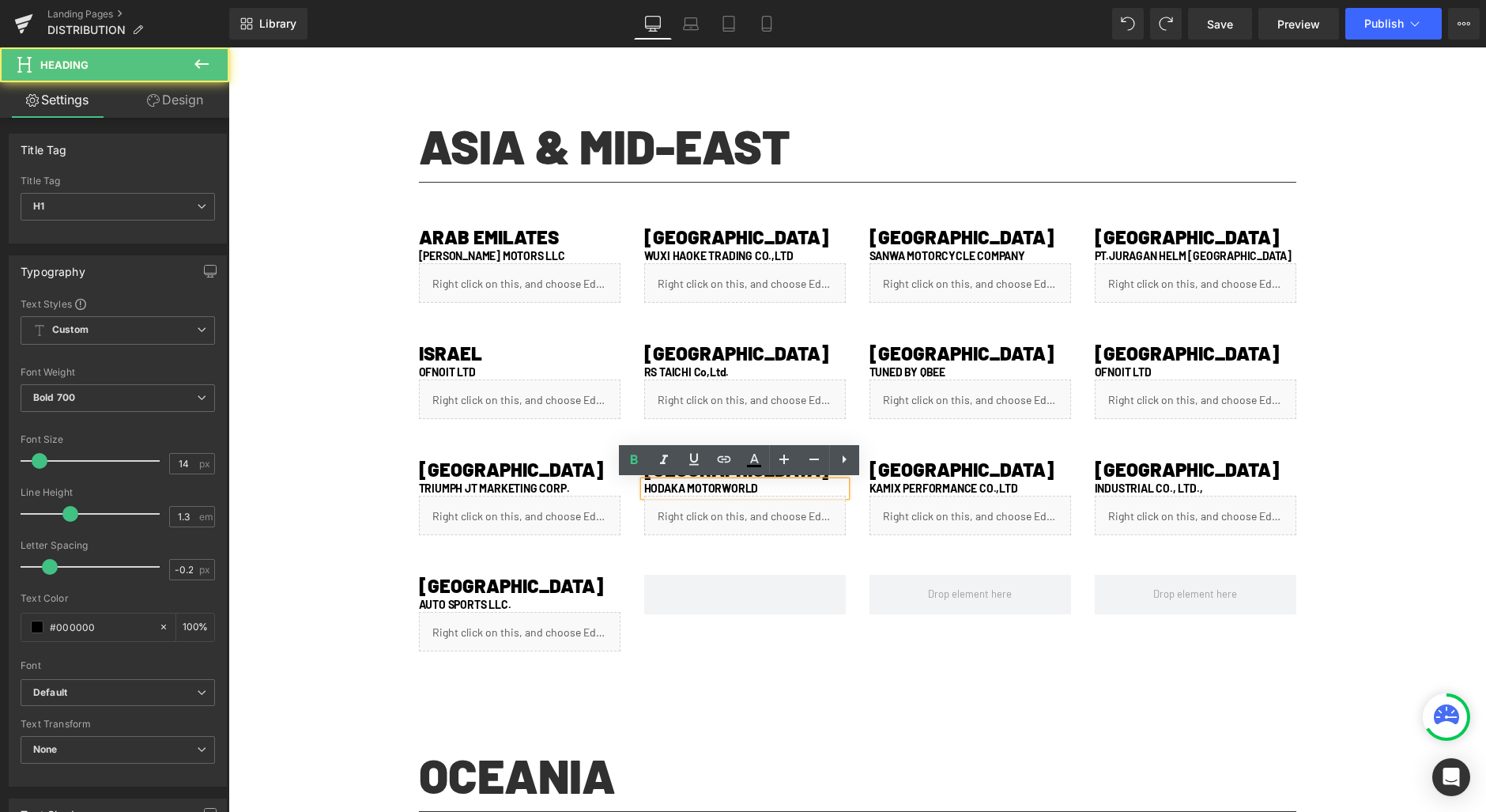
click at [787, 485] on h1 "HODAKA MOTORWORLD" at bounding box center [745, 489] width 202 height 14
click at [790, 484] on h1 "HODAKA MOTORWORLD" at bounding box center [745, 489] width 202 height 14
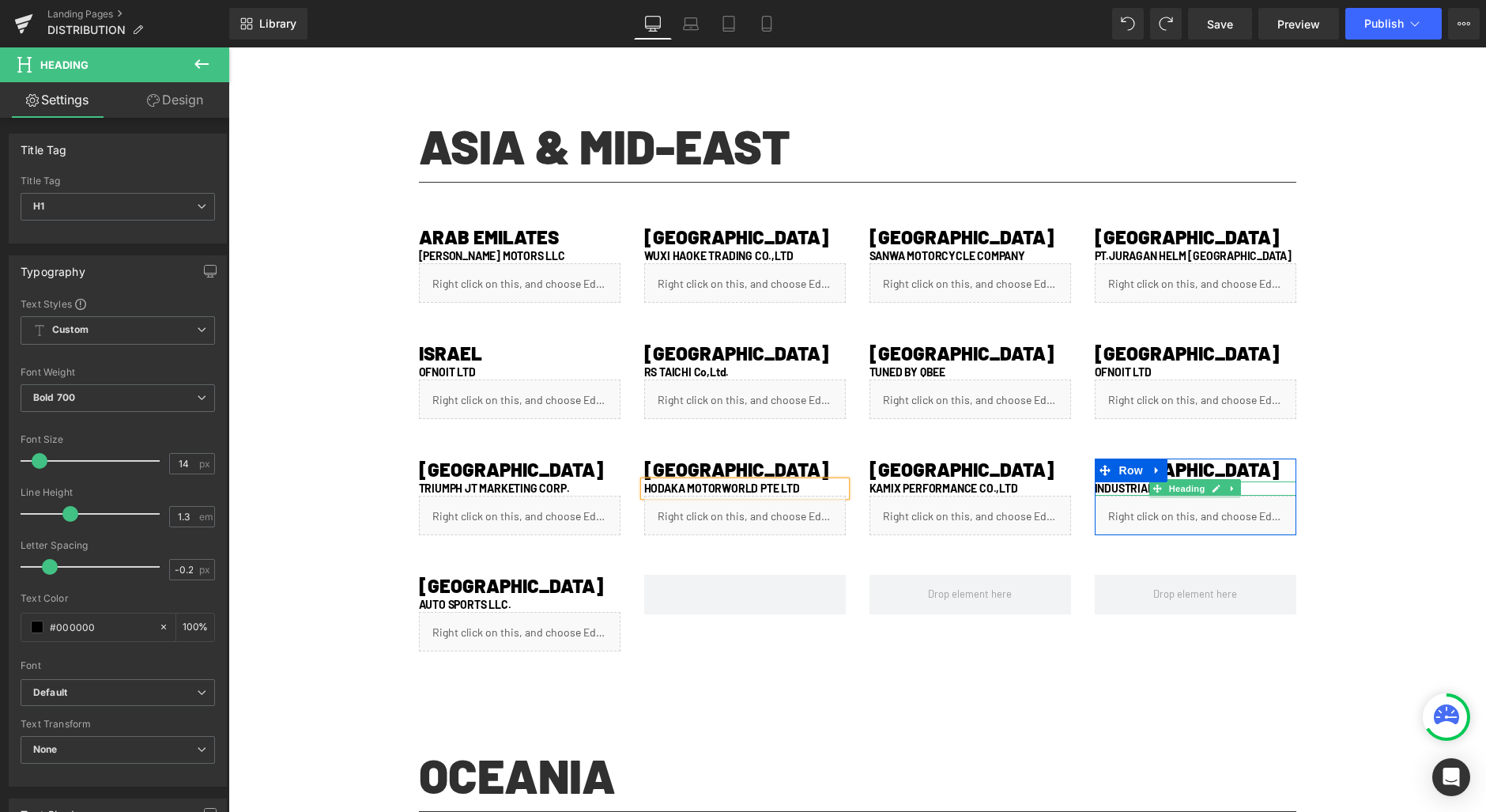
click at [1095, 485] on h1 "INDUSTRIAL CO., LTD.," at bounding box center [1196, 489] width 202 height 14
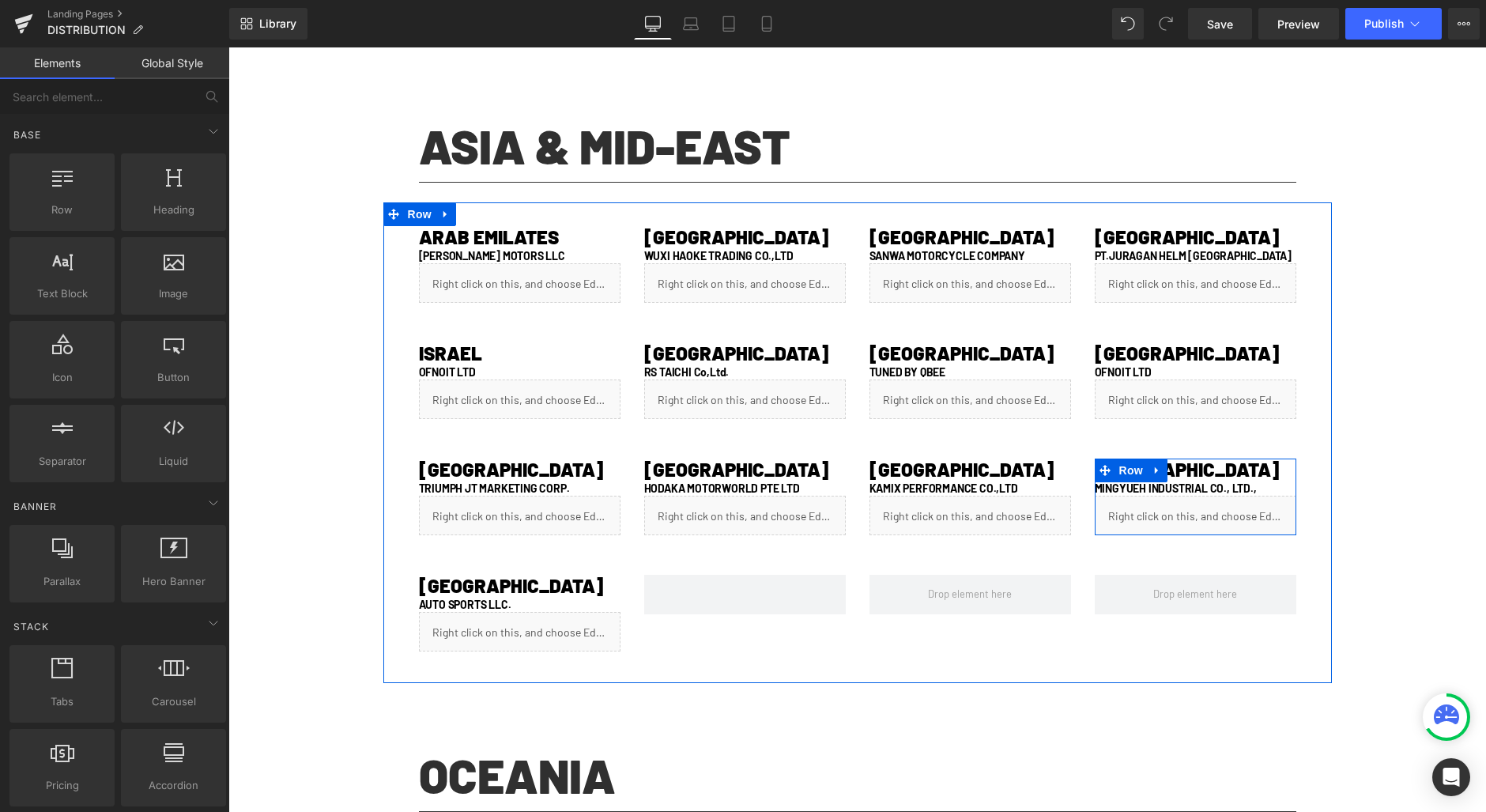
click at [1201, 505] on div "Liquid" at bounding box center [1196, 516] width 202 height 40
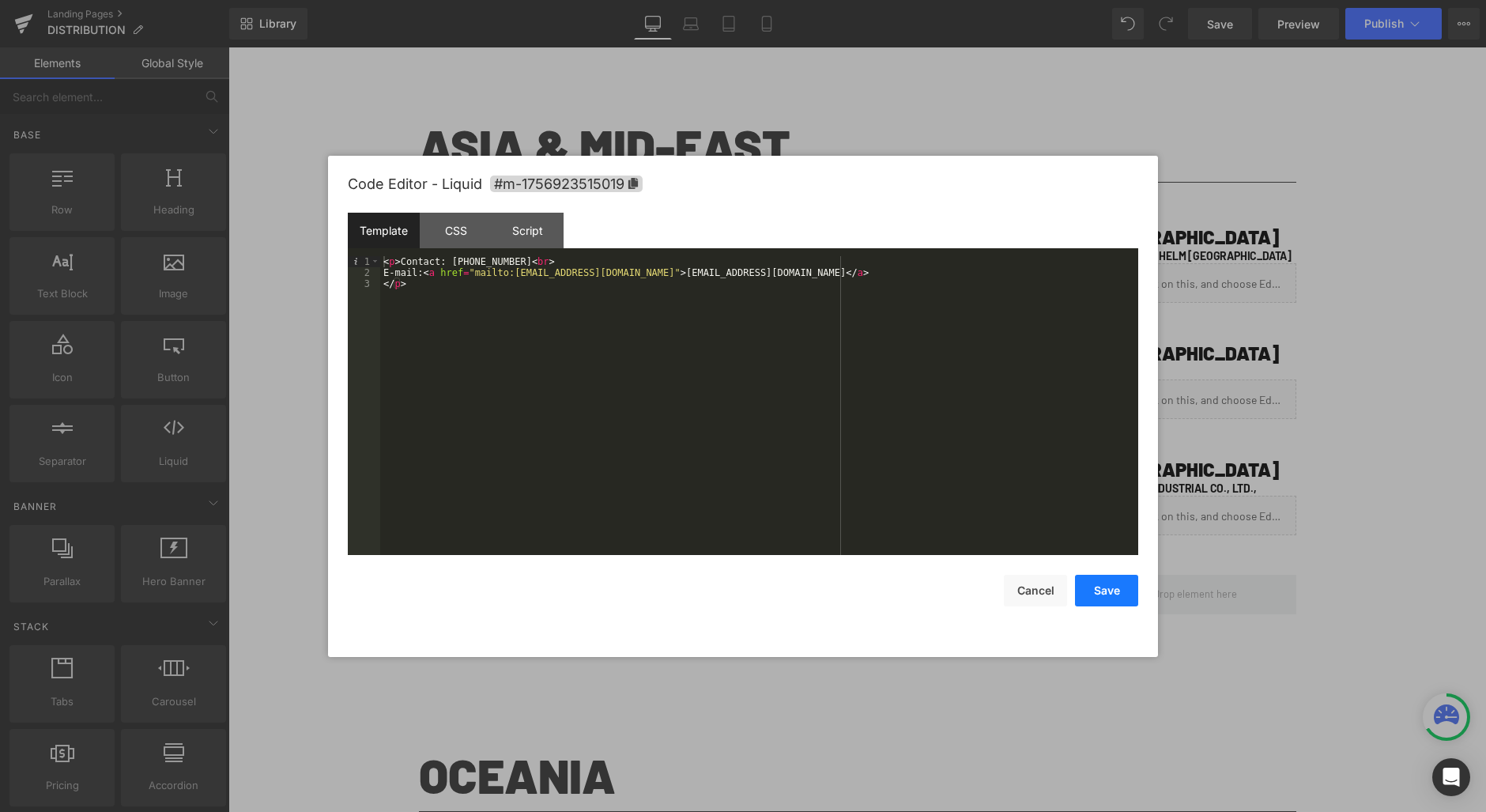
click at [1111, 579] on button "Save" at bounding box center [1107, 590] width 64 height 32
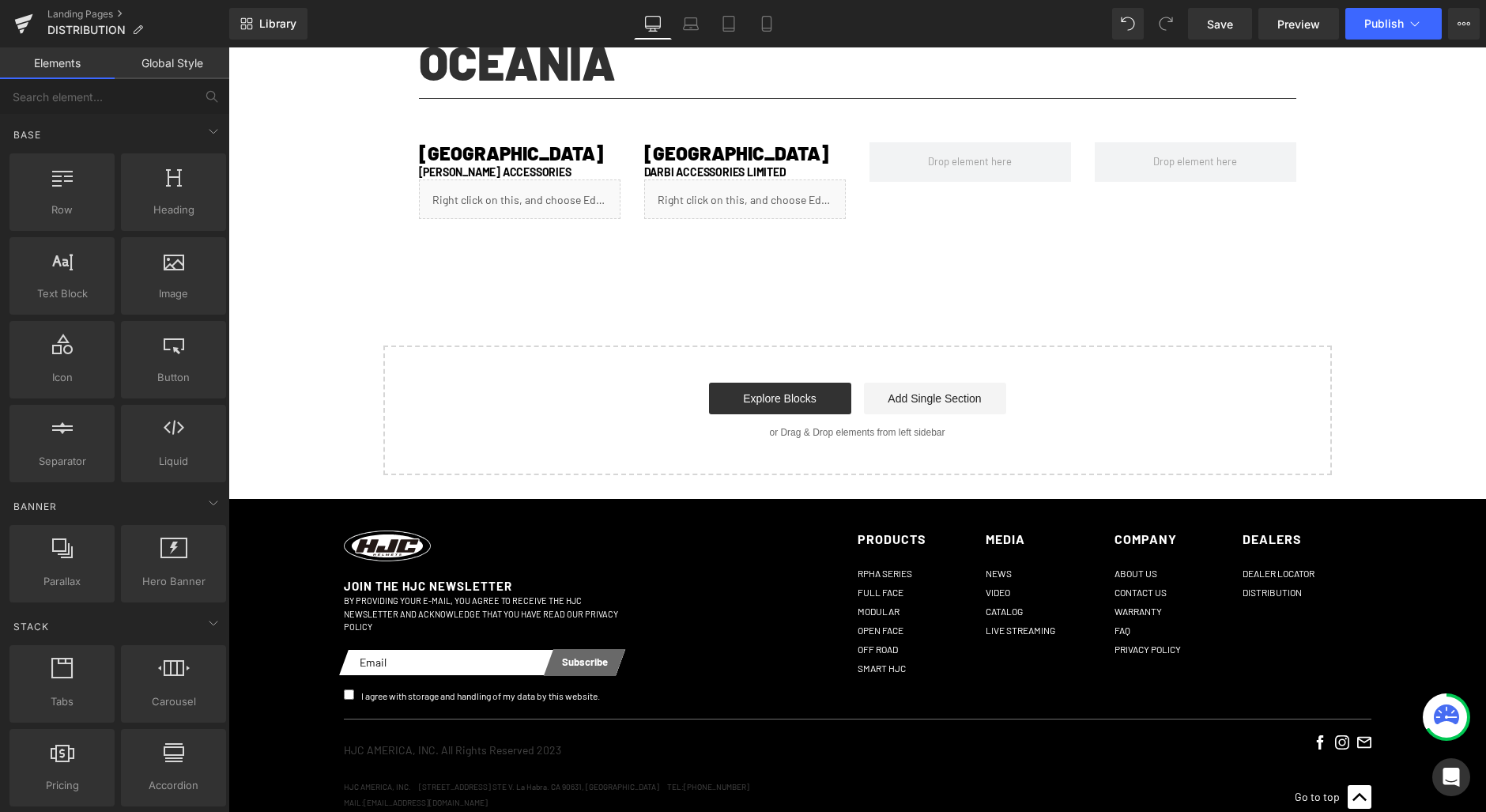
scroll to position [1822, 0]
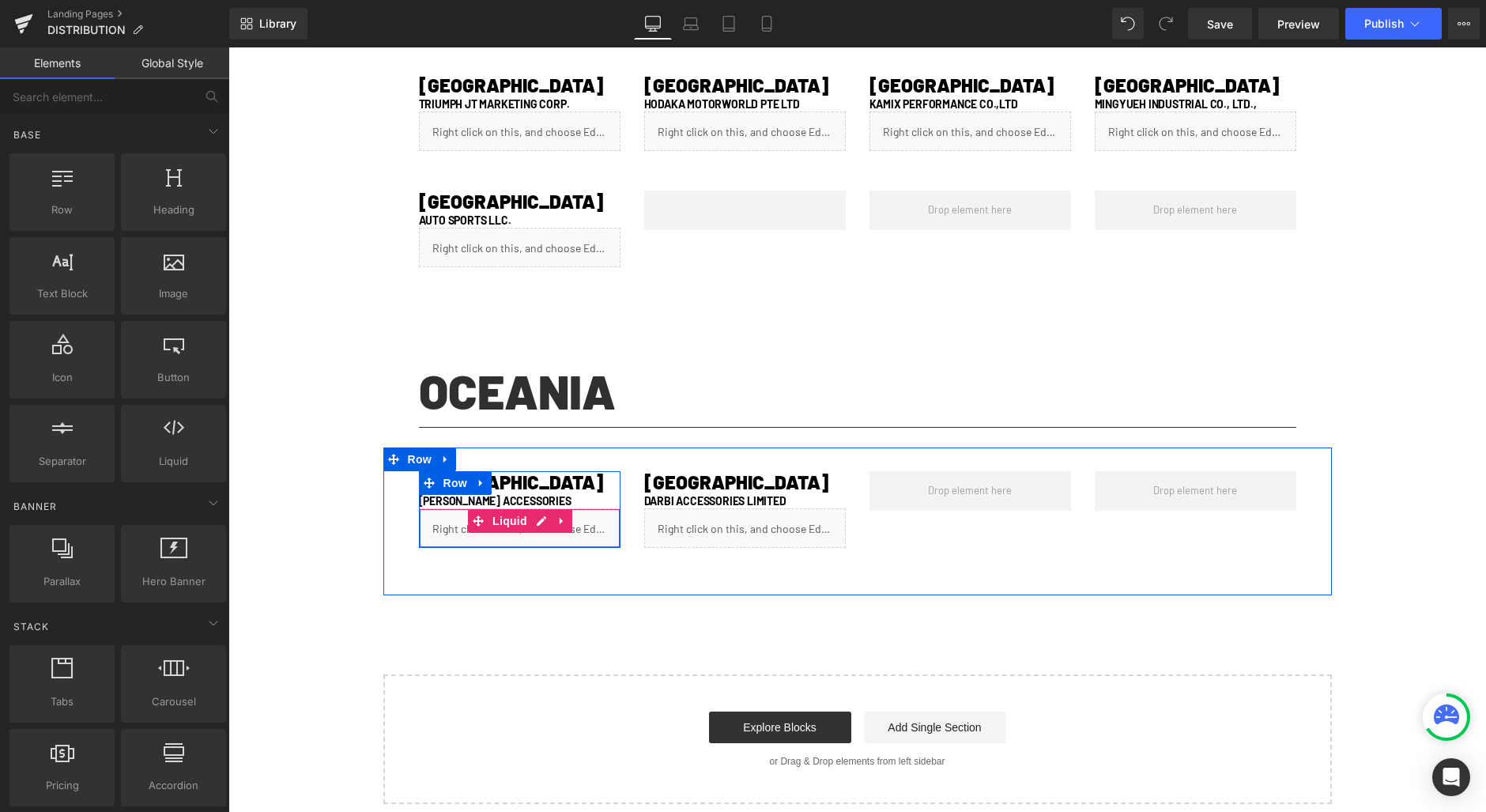
click at [529, 520] on div "Liquid" at bounding box center [520, 528] width 202 height 40
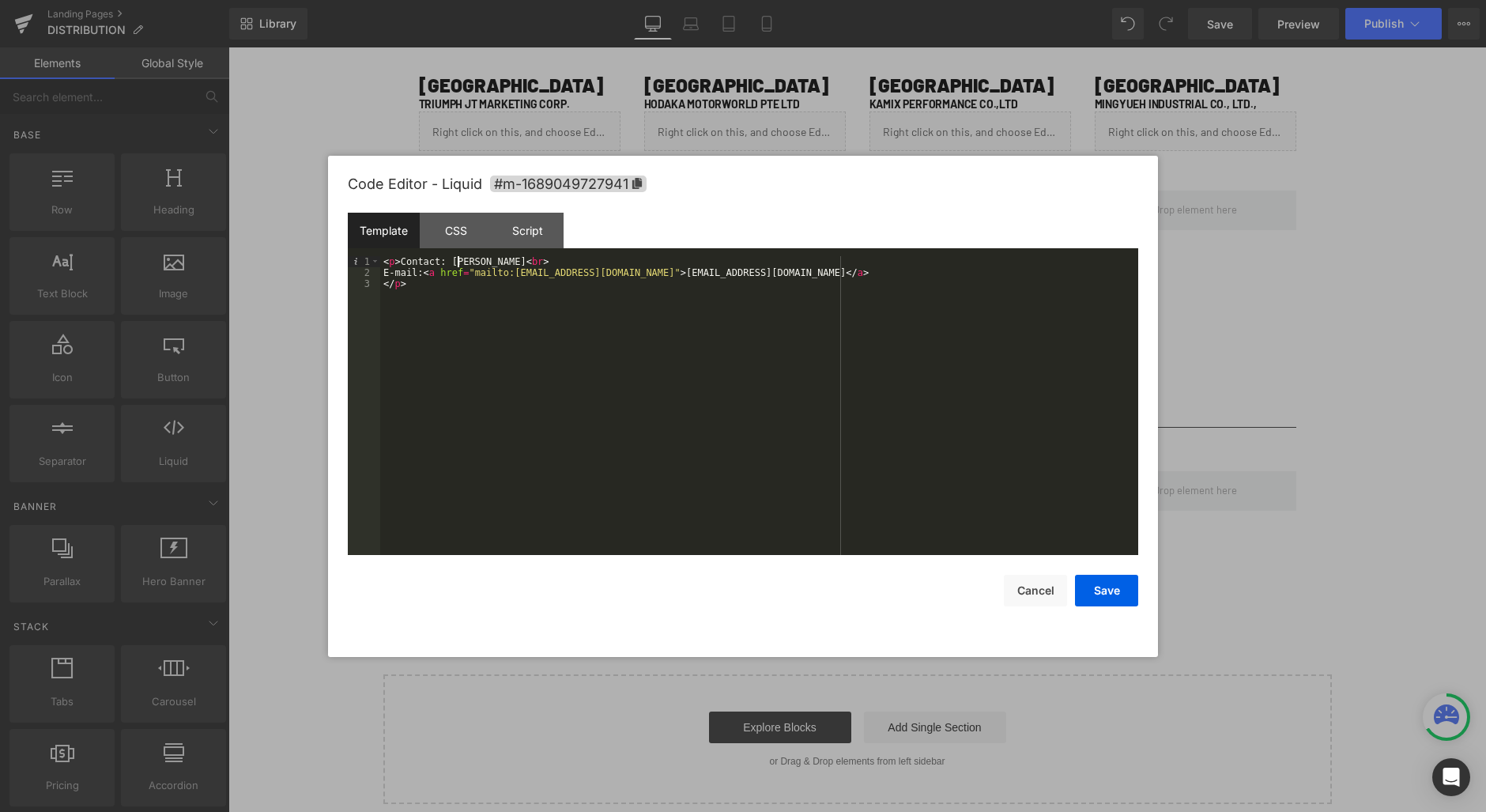
click at [457, 261] on div "< p > Contact: [PERSON_NAME] < br > E-mail: < a href = "mailto:[EMAIL_ADDRESS][…" at bounding box center [759, 416] width 758 height 321
click at [524, 259] on div "< p > Contact: [PERSON_NAME] < br > E-mail: < a href = "mailto:[EMAIL_ADDRESS][…" at bounding box center [759, 416] width 758 height 321
click at [464, 262] on div "< p > Contact: [PHONE_NUMBER] < br > E-mail: < a href = "mailto:[EMAIL_ADDRESS]…" at bounding box center [759, 416] width 758 height 321
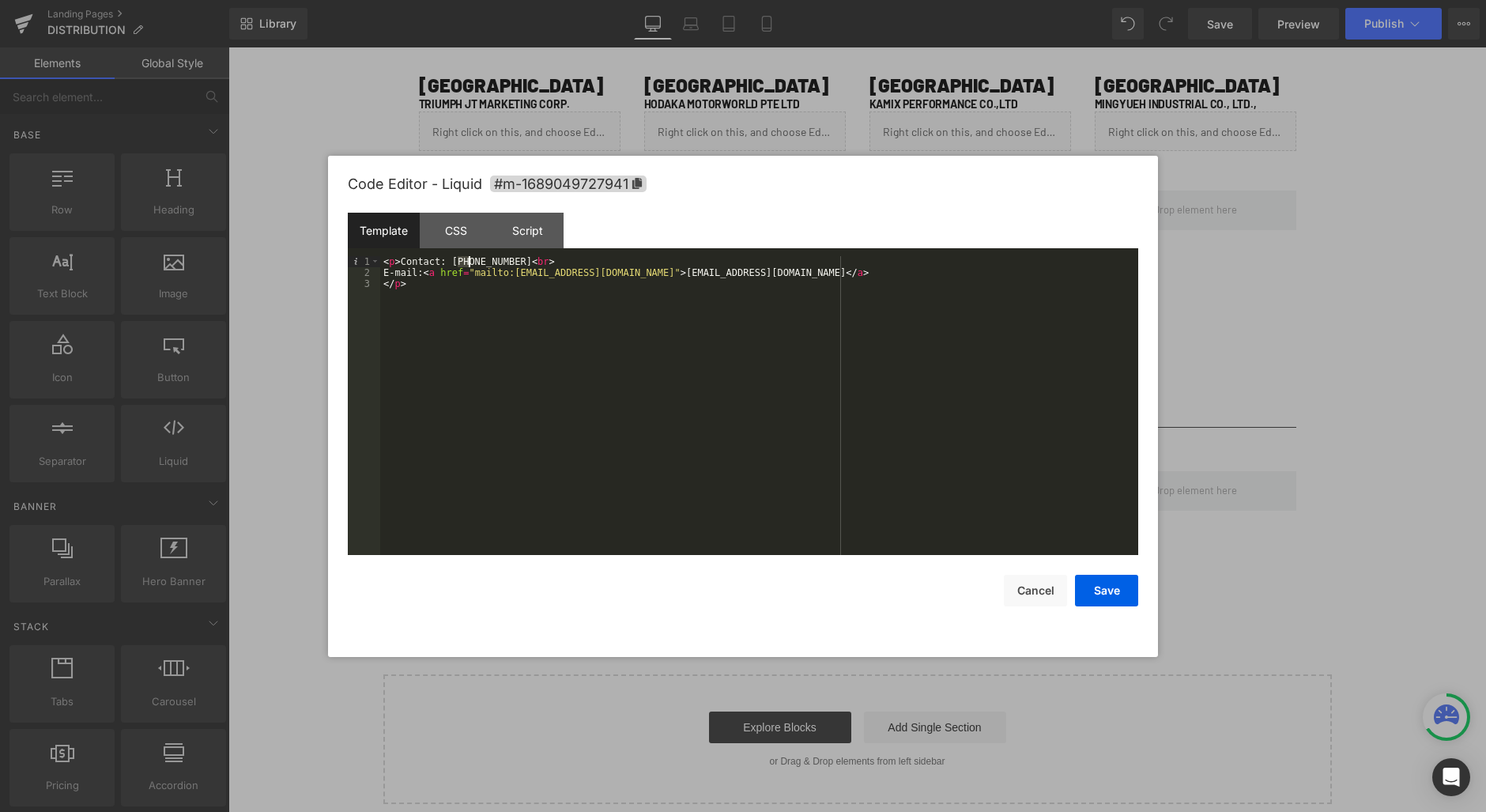
click at [524, 257] on div "< p > Contact: [PHONE_NUMBER] < br > E-mail: < a href = "mailto:[EMAIL_ADDRESS]…" at bounding box center [759, 416] width 758 height 321
click at [1108, 599] on button "Save" at bounding box center [1107, 590] width 64 height 32
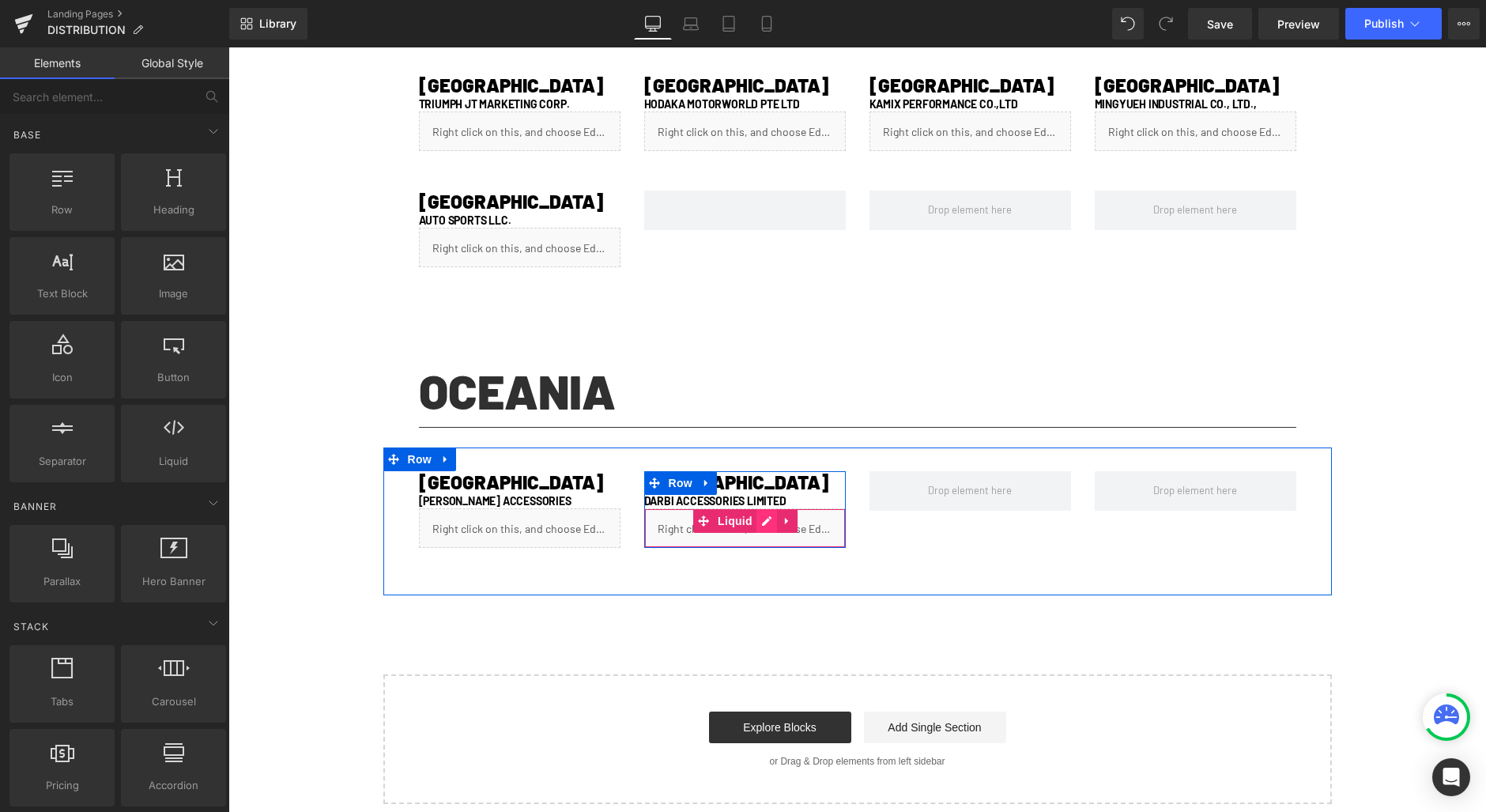
click at [756, 520] on div "Liquid" at bounding box center [745, 528] width 202 height 40
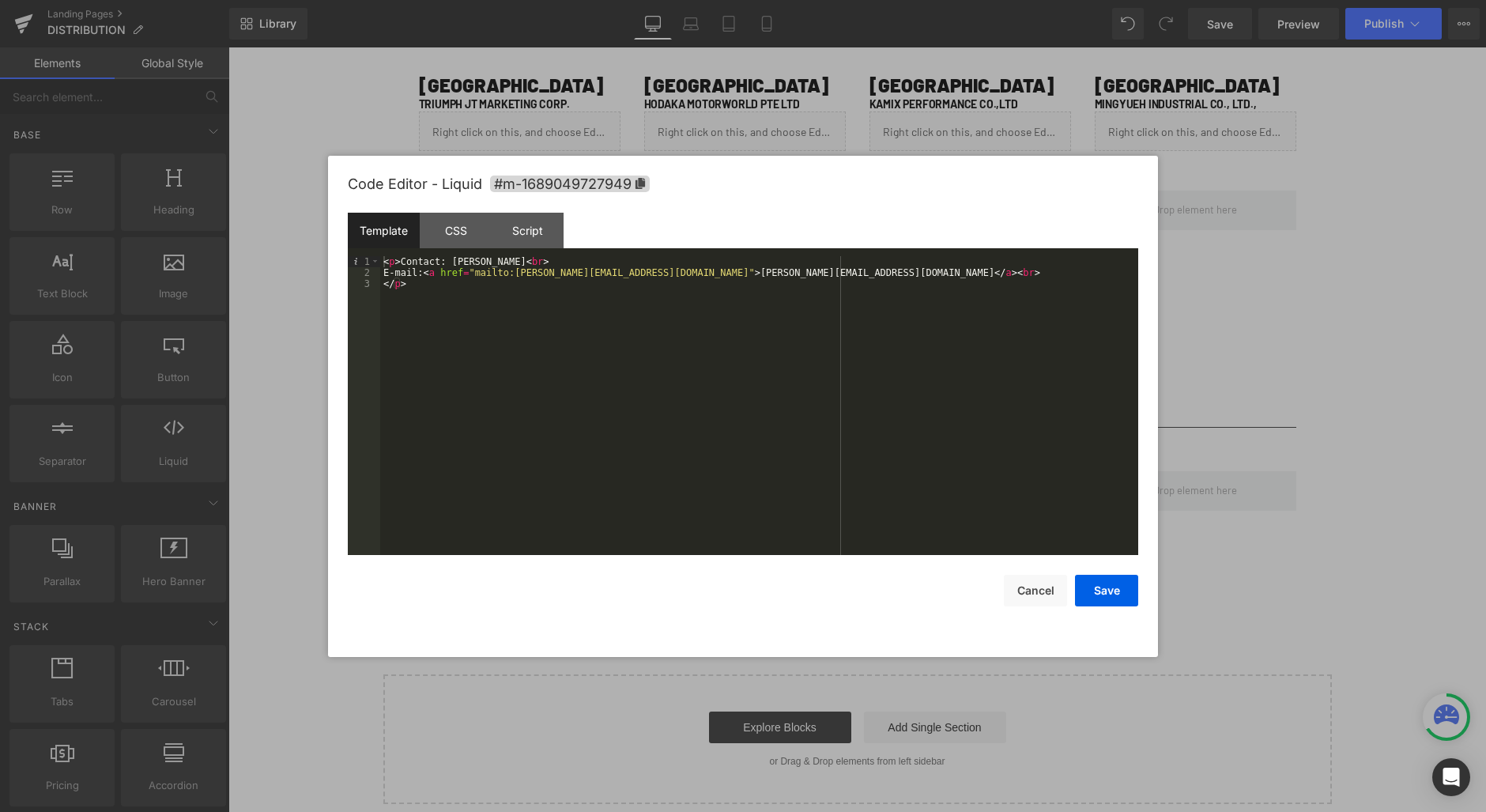
click at [477, 260] on div "< p > Contact: [PERSON_NAME] < br > E-mail: < a href = "mailto:[PERSON_NAME][EM…" at bounding box center [759, 416] width 758 height 321
click at [656, 273] on div "< p > Contact: [PHONE_NUMBER] < br > E-mail: < a href = "mailto:[PERSON_NAME][E…" at bounding box center [759, 416] width 758 height 321
drag, startPoint x: 640, startPoint y: 272, endPoint x: 747, endPoint y: 272, distance: 107.0
click at [747, 272] on div "< p > Contact: [PHONE_NUMBER] < br > E-mail: < a href = "mailto:[PERSON_NAME][E…" at bounding box center [759, 416] width 758 height 321
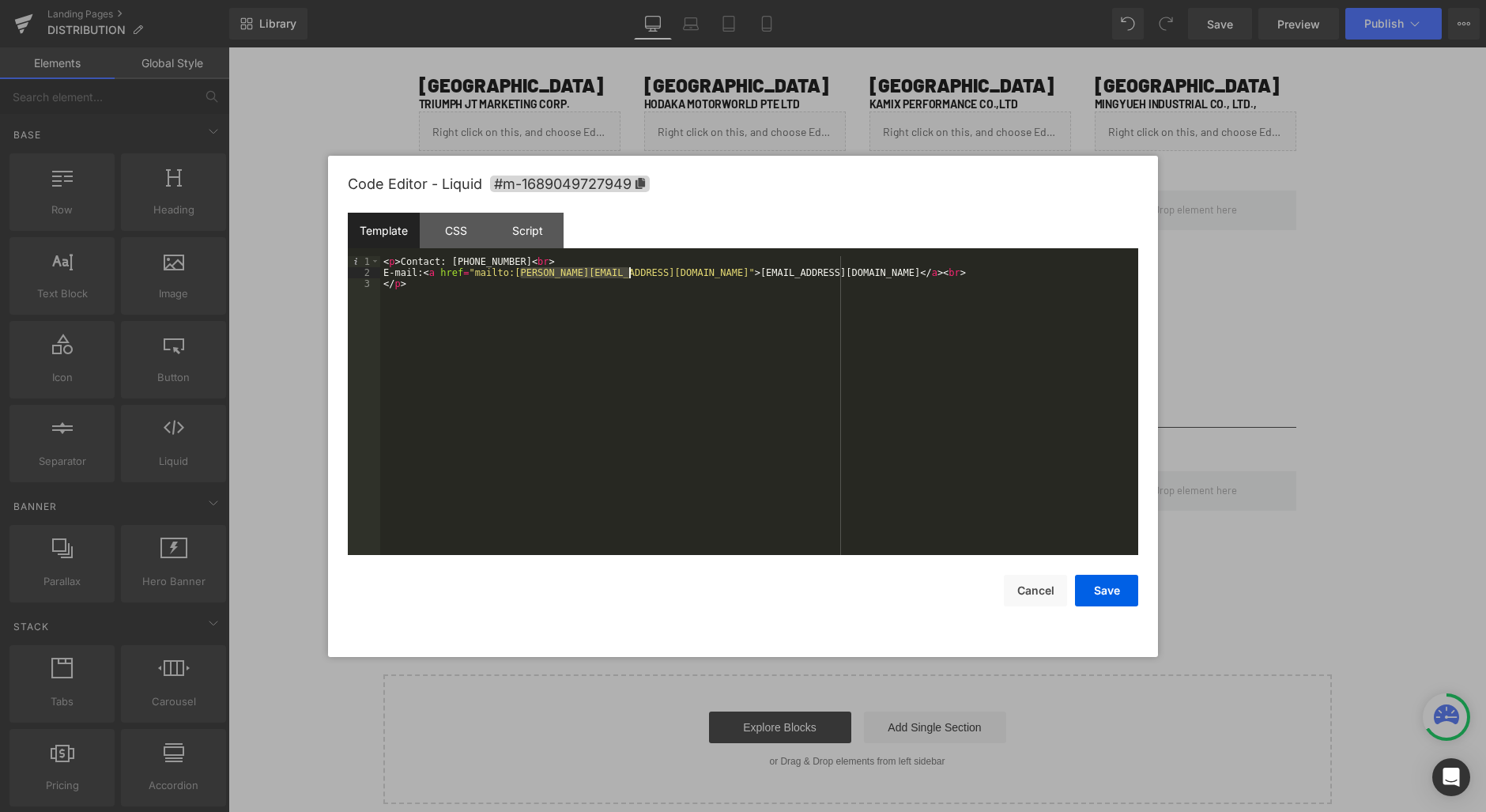
drag, startPoint x: 523, startPoint y: 272, endPoint x: 631, endPoint y: 272, distance: 108.0
click at [631, 272] on div "< p > Contact: [PHONE_NUMBER] < br > E-mail: < a href = "mailto:[PERSON_NAME][E…" at bounding box center [759, 416] width 758 height 321
click at [1116, 592] on button "Save" at bounding box center [1107, 590] width 64 height 32
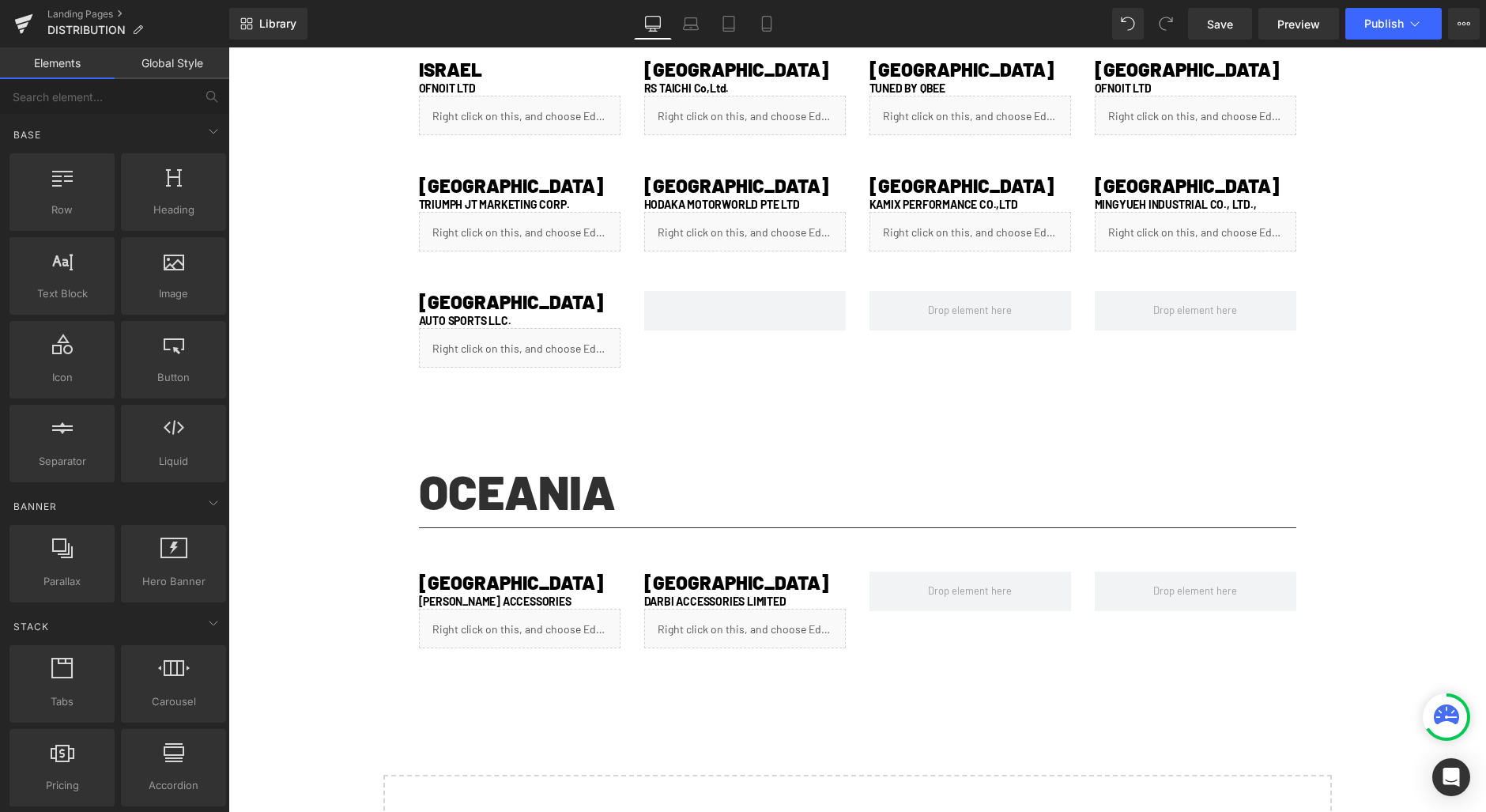
scroll to position [1388, 0]
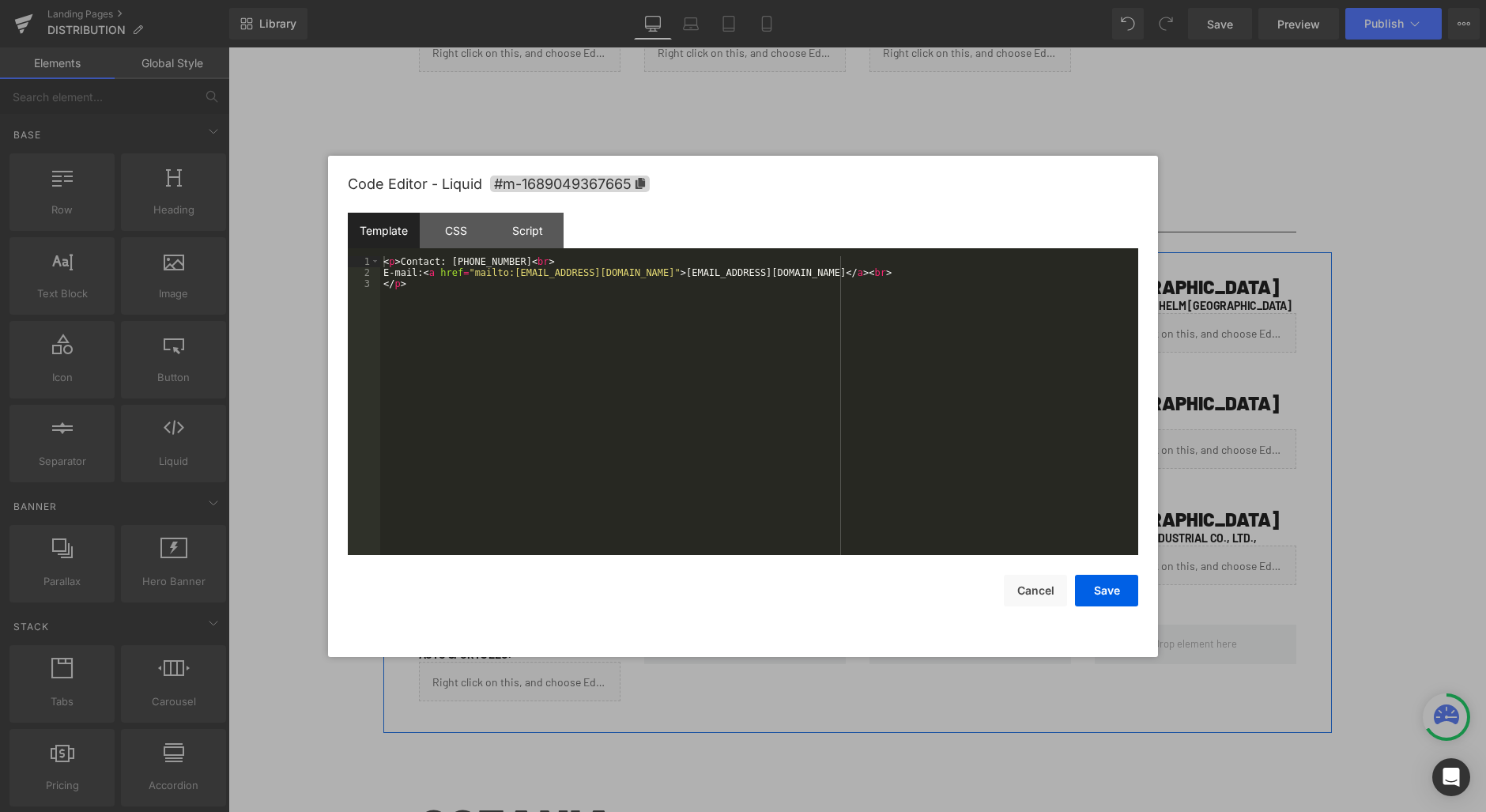
click at [752, 438] on div "Liquid" at bounding box center [745, 449] width 202 height 40
click at [1124, 582] on button "Save" at bounding box center [1107, 590] width 64 height 32
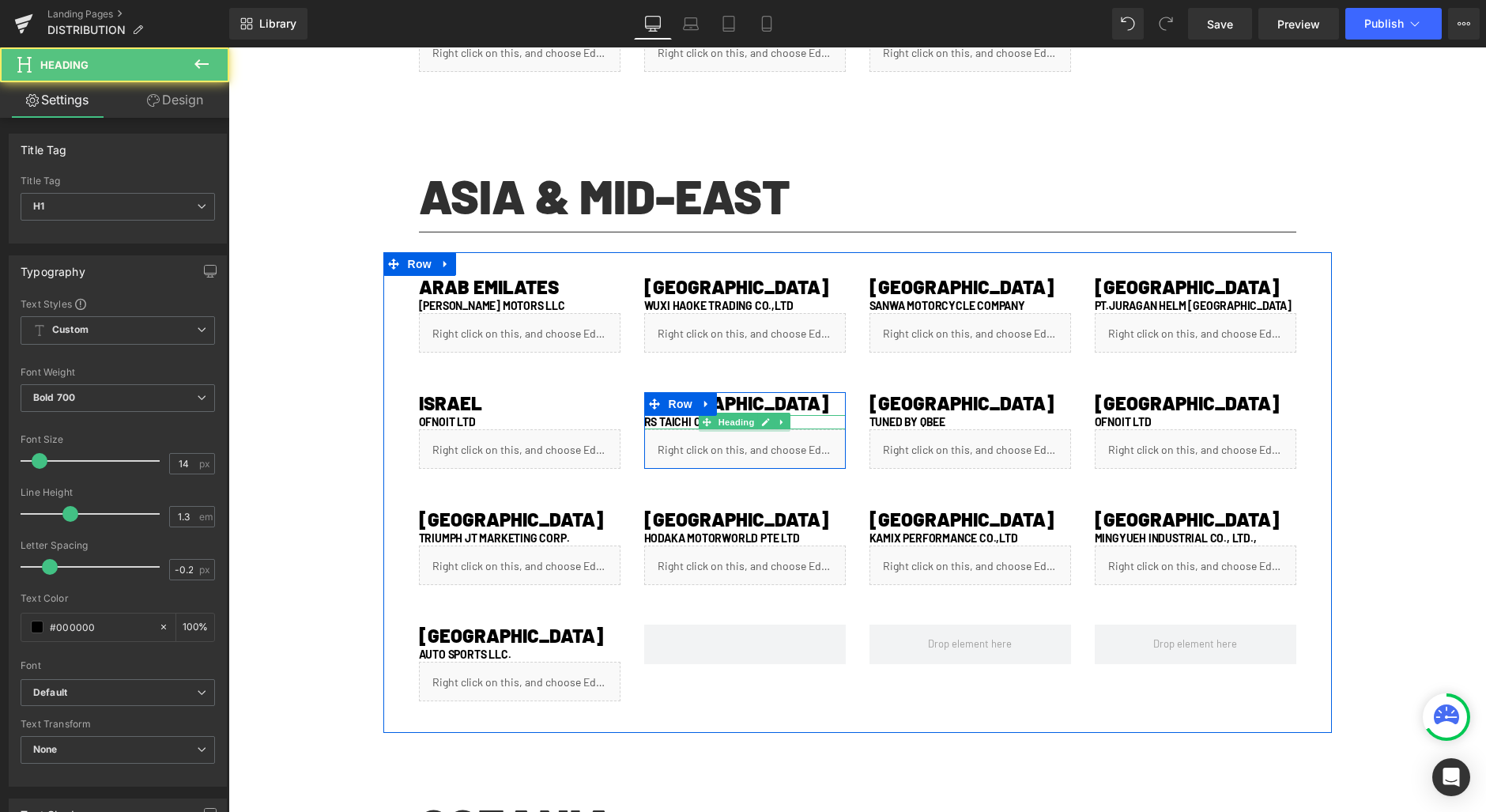
click at [794, 421] on h1 "RS TAICHI Co,Ltd." at bounding box center [745, 422] width 202 height 14
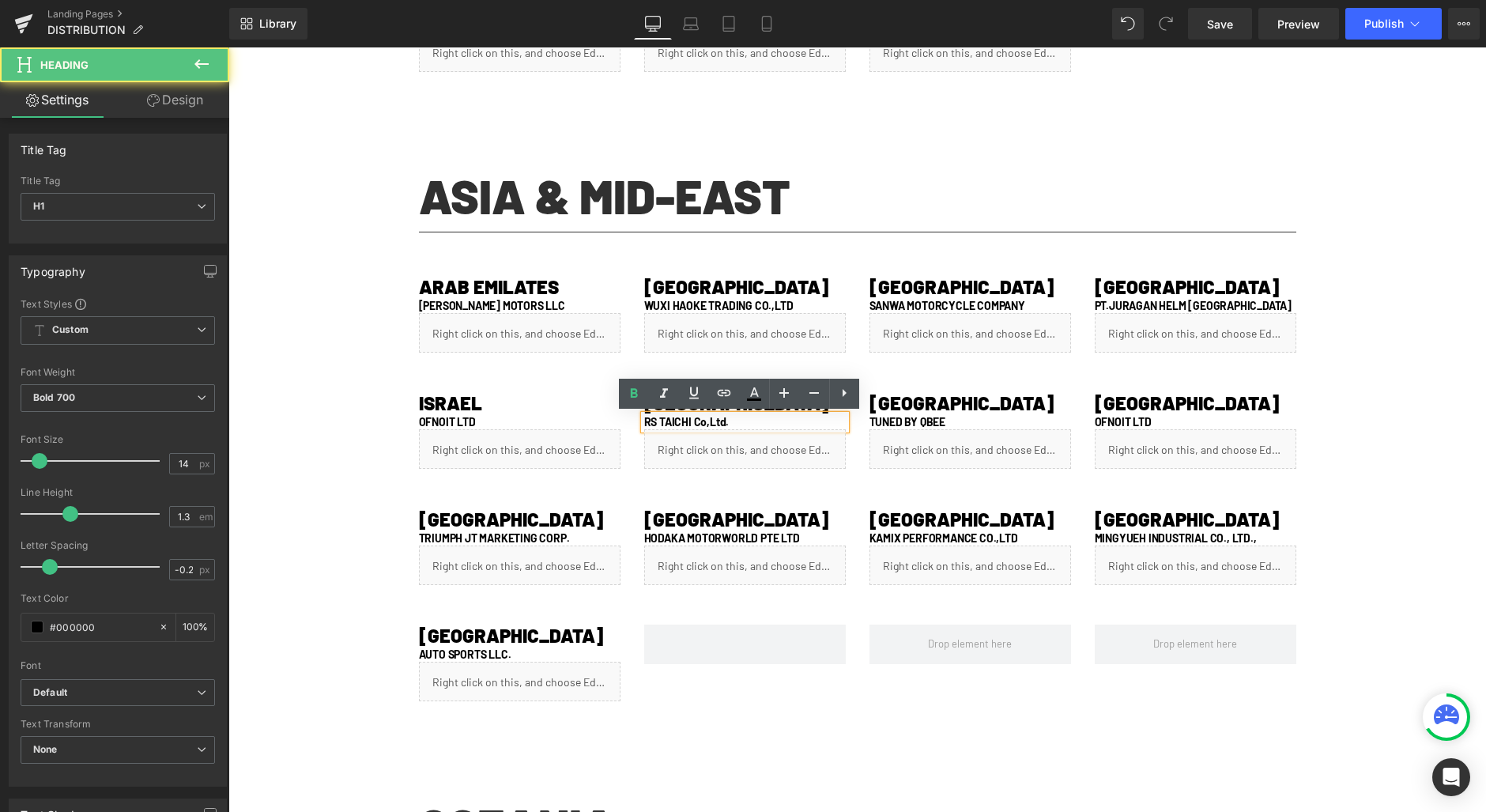
click at [794, 421] on h1 "RS TAICHI Co,Ltd." at bounding box center [745, 422] width 202 height 14
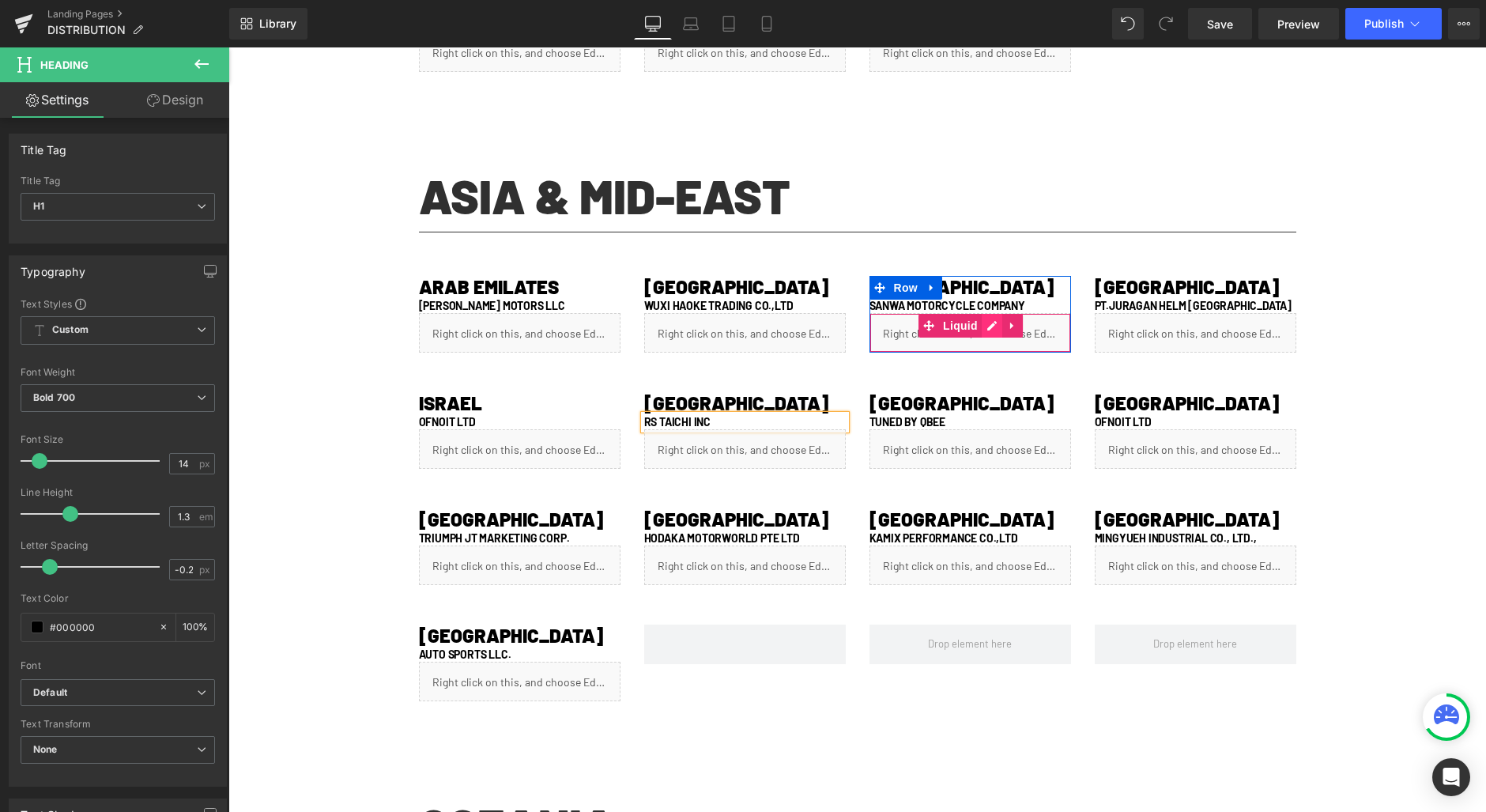
click at [979, 327] on div "Liquid" at bounding box center [970, 333] width 202 height 40
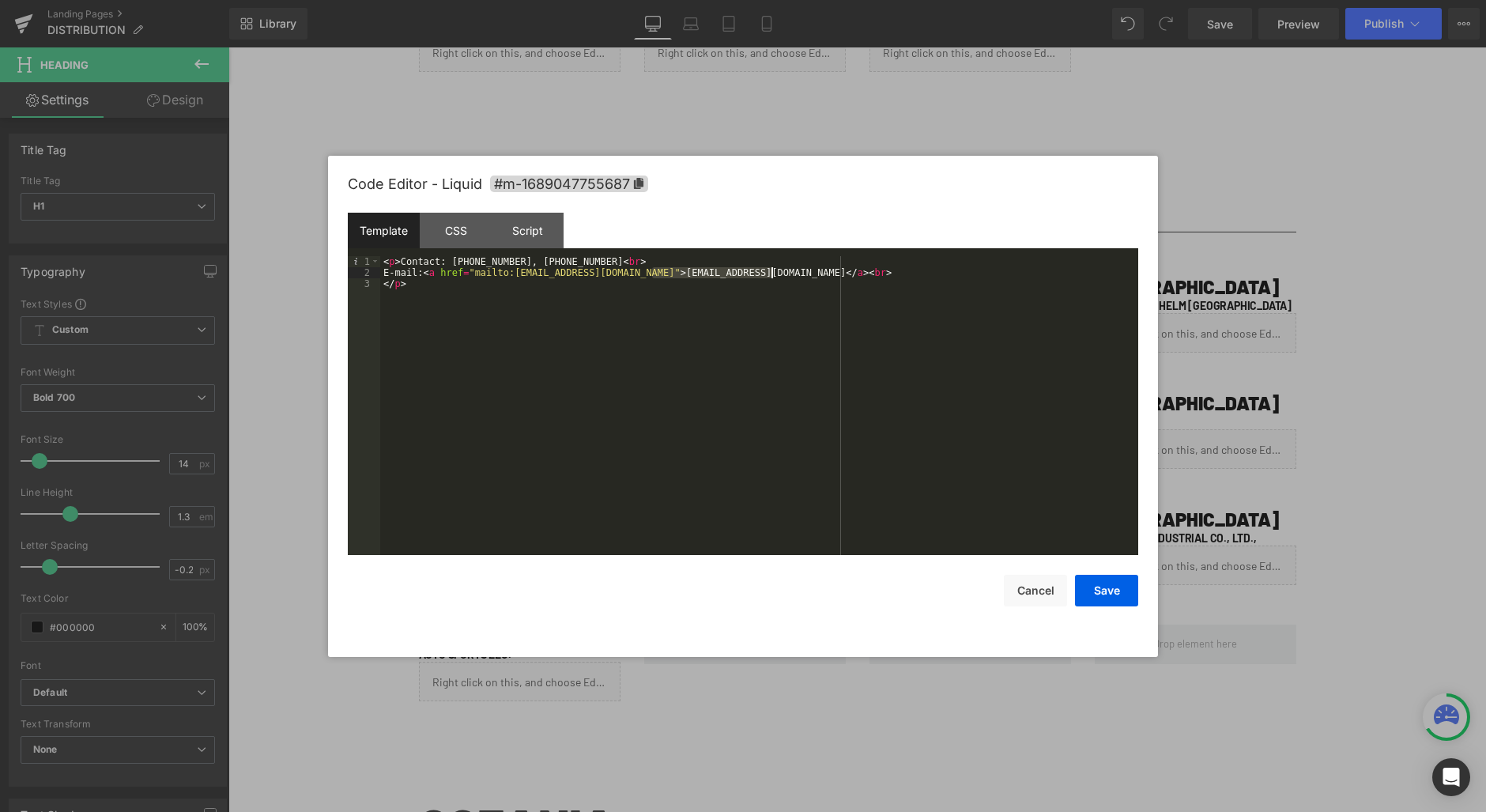
drag, startPoint x: 654, startPoint y: 274, endPoint x: 771, endPoint y: 271, distance: 117.0
click at [771, 271] on div "< p > Contact: [PHONE_NUMBER], [PHONE_NUMBER] < br > E-mail: < a href = "mailto…" at bounding box center [759, 416] width 758 height 321
drag, startPoint x: 640, startPoint y: 271, endPoint x: 525, endPoint y: 273, distance: 115.0
click at [524, 273] on div "< p > Contact: [PHONE_NUMBER], [PHONE_NUMBER] < br > E-mail: < a href = "mailto…" at bounding box center [759, 416] width 758 height 321
click at [521, 272] on div "< p > Contact: [PHONE_NUMBER], [PHONE_NUMBER] < br > E-mail: < a href = "mailto…" at bounding box center [759, 416] width 758 height 321
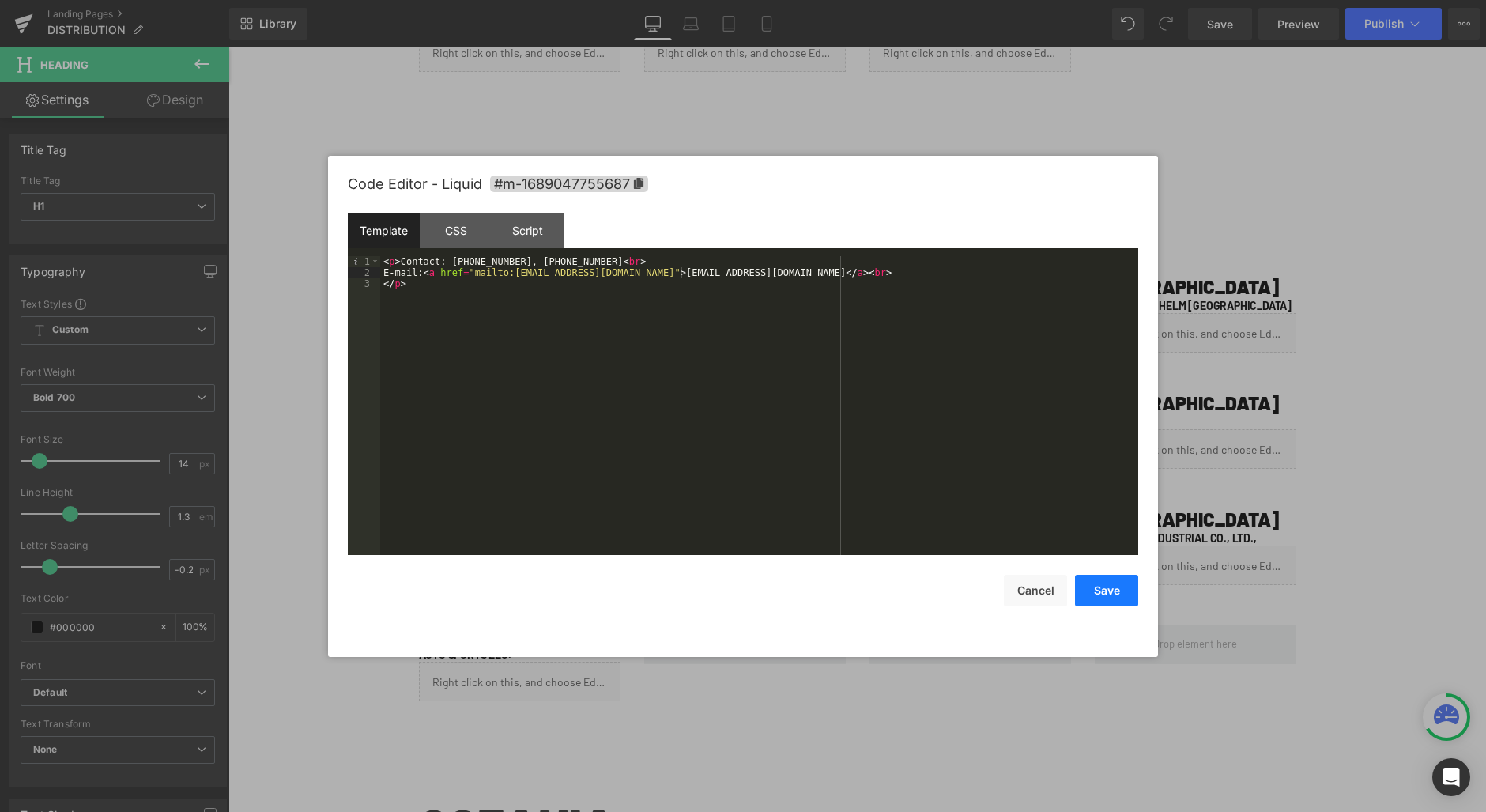
drag, startPoint x: 1095, startPoint y: 584, endPoint x: 1124, endPoint y: 581, distance: 29.2
click at [1095, 583] on button "Save" at bounding box center [1107, 590] width 64 height 32
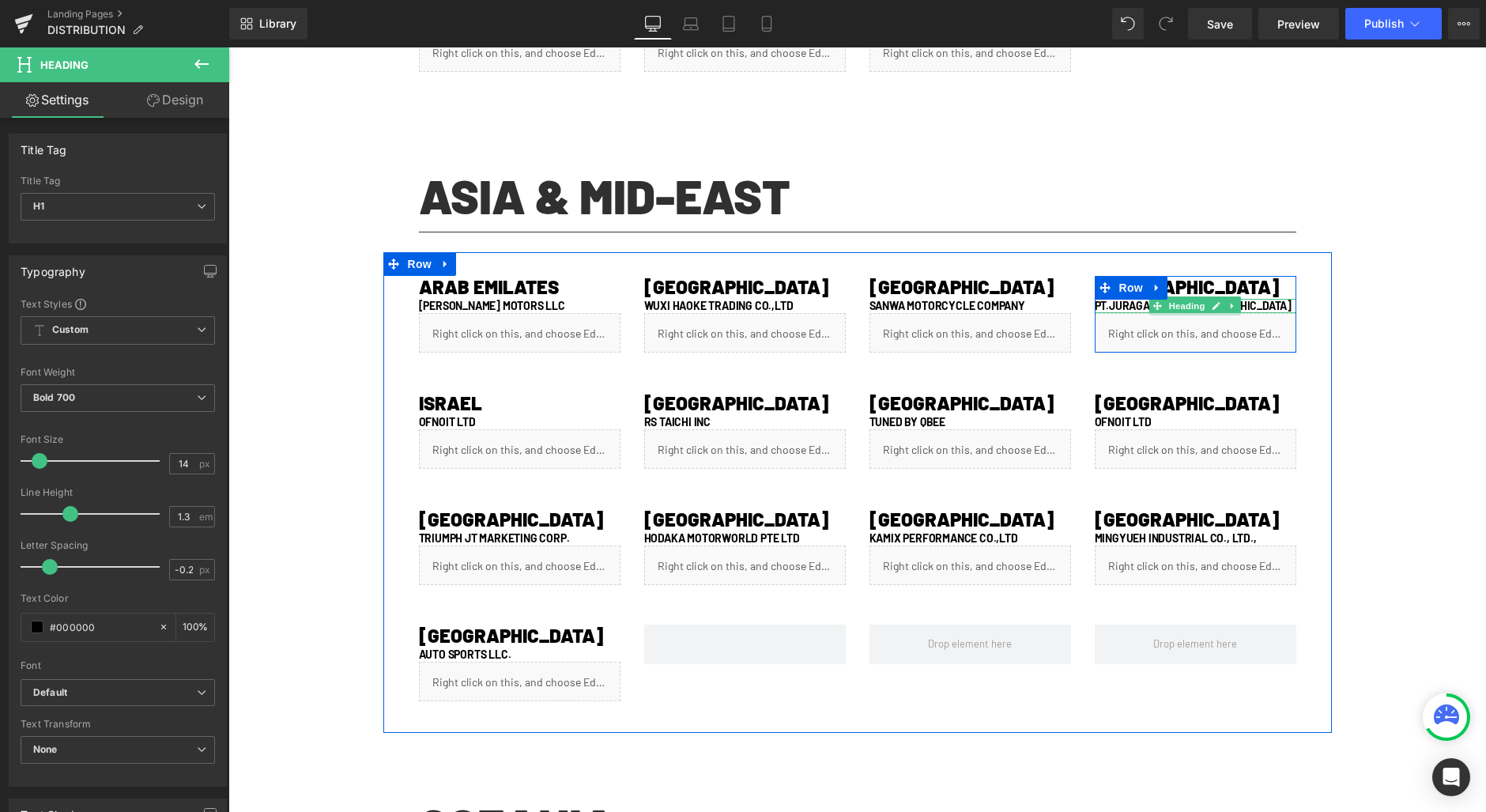
click at [1254, 302] on h1 "PT.JURAGAN HELM [GEOGRAPHIC_DATA]" at bounding box center [1196, 306] width 202 height 14
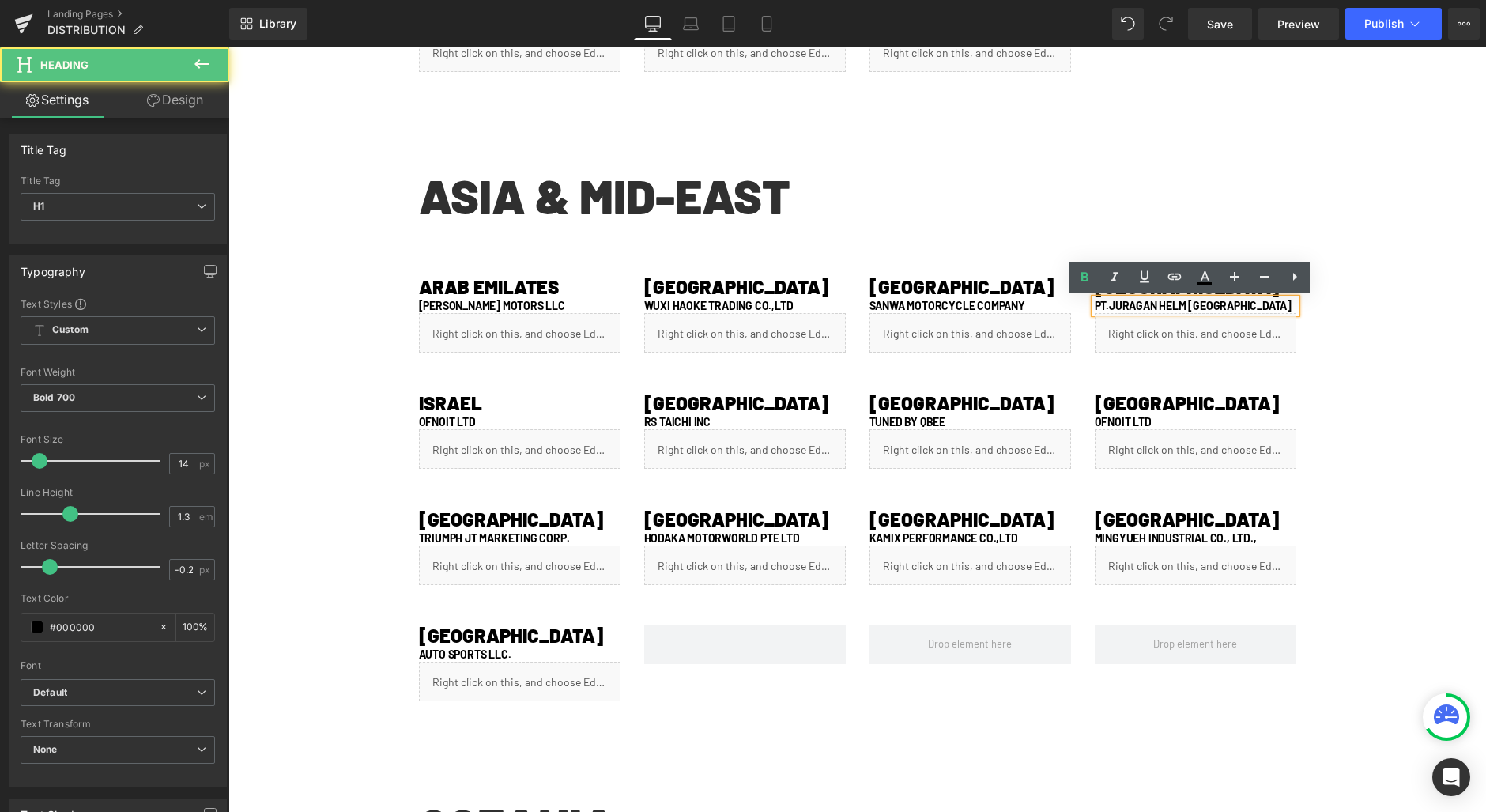
click at [1253, 303] on h1 "PT.JURAGAN HELM [GEOGRAPHIC_DATA]" at bounding box center [1196, 306] width 202 height 14
paste div
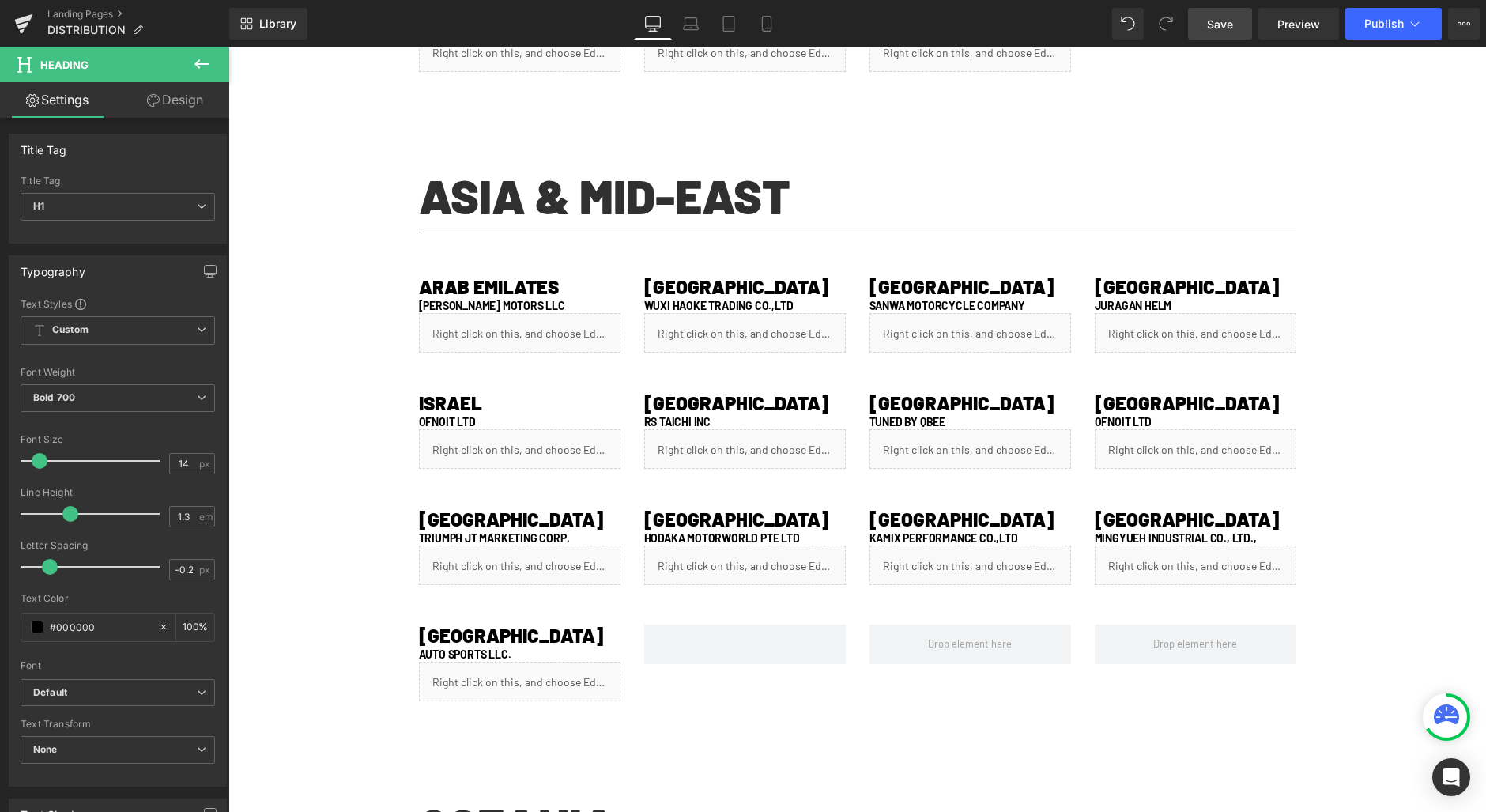
click at [1229, 23] on span "Save" at bounding box center [1220, 24] width 26 height 17
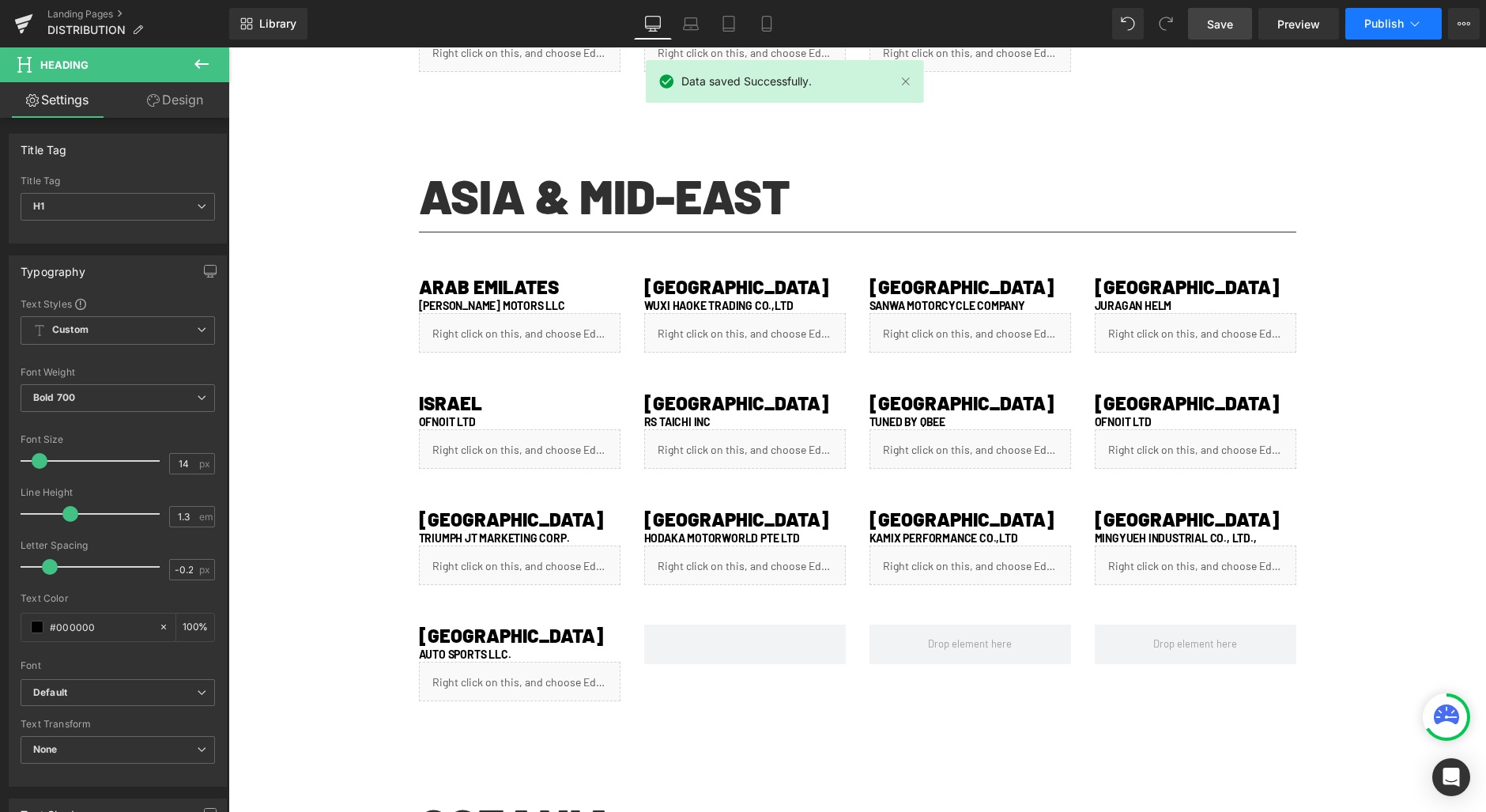
click at [1367, 25] on span "Publish" at bounding box center [1384, 24] width 40 height 13
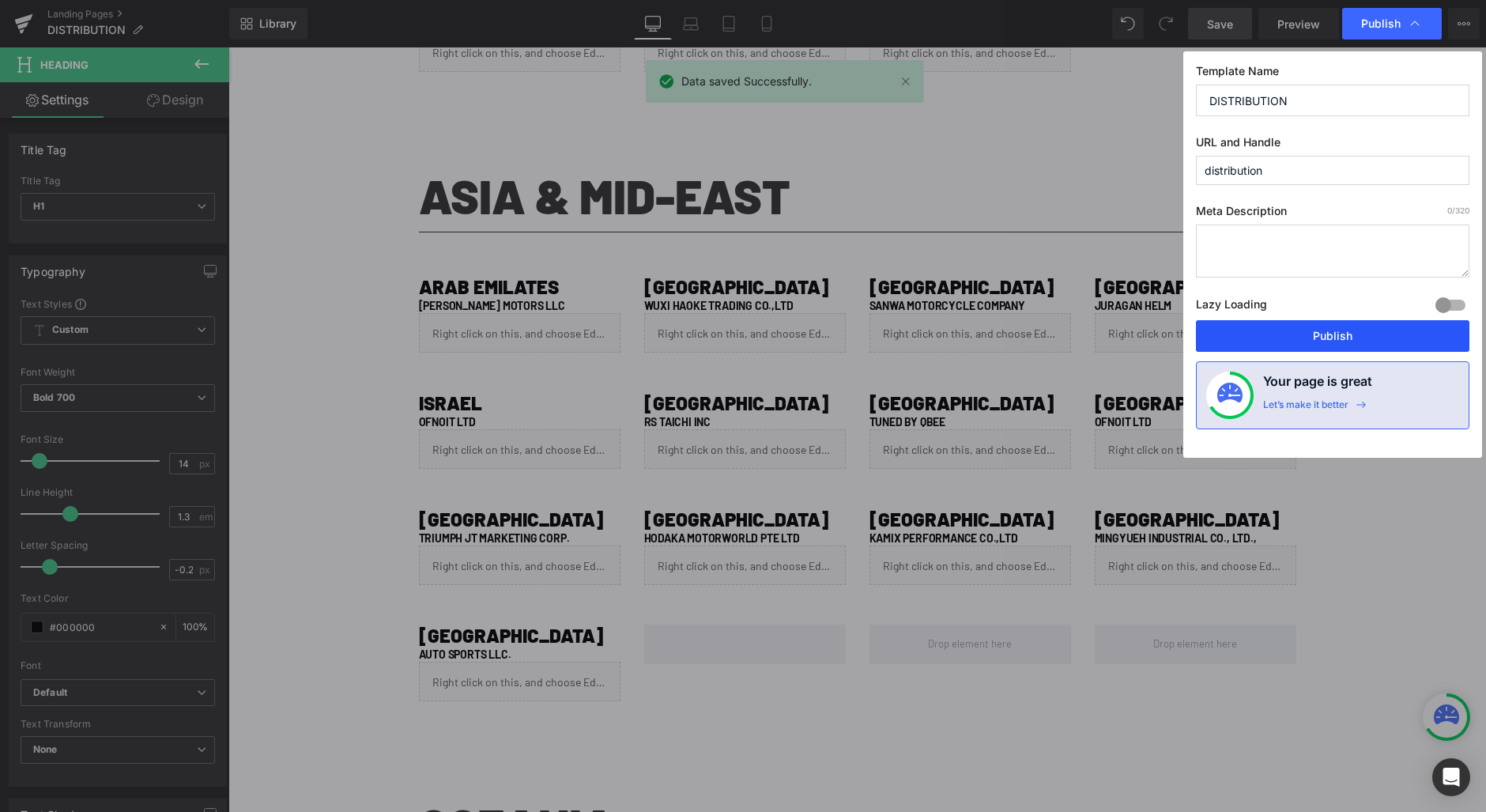
click at [1313, 338] on button "Publish" at bounding box center [1333, 336] width 273 height 32
